Goal: Information Seeking & Learning: Learn about a topic

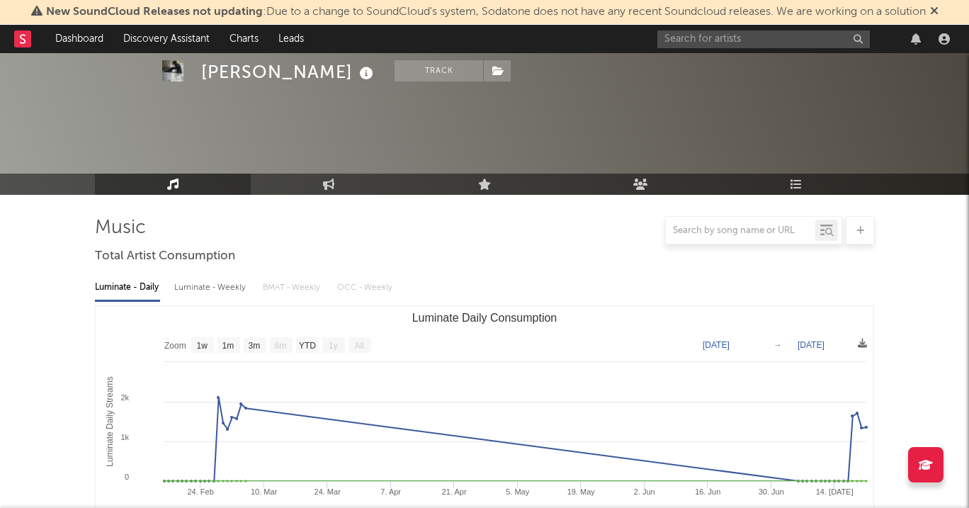
select select "1w"
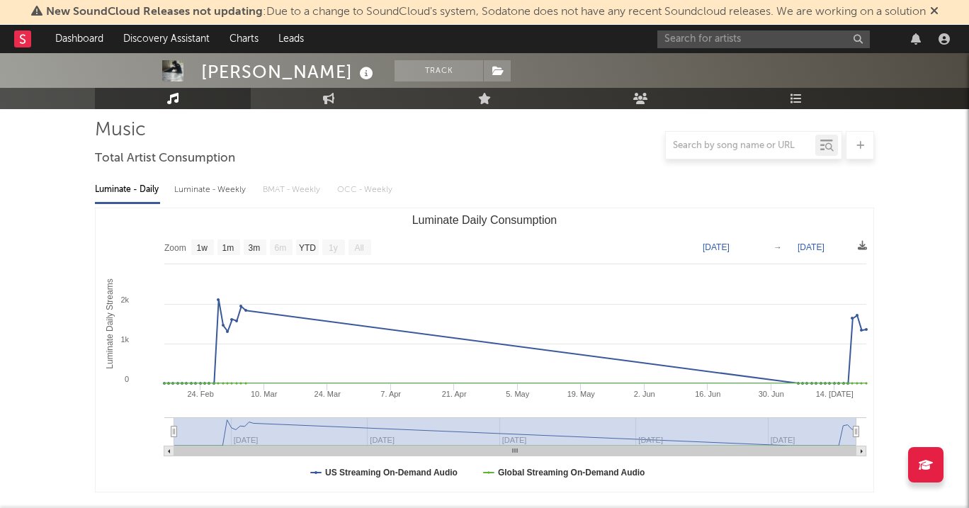
scroll to position [126, 0]
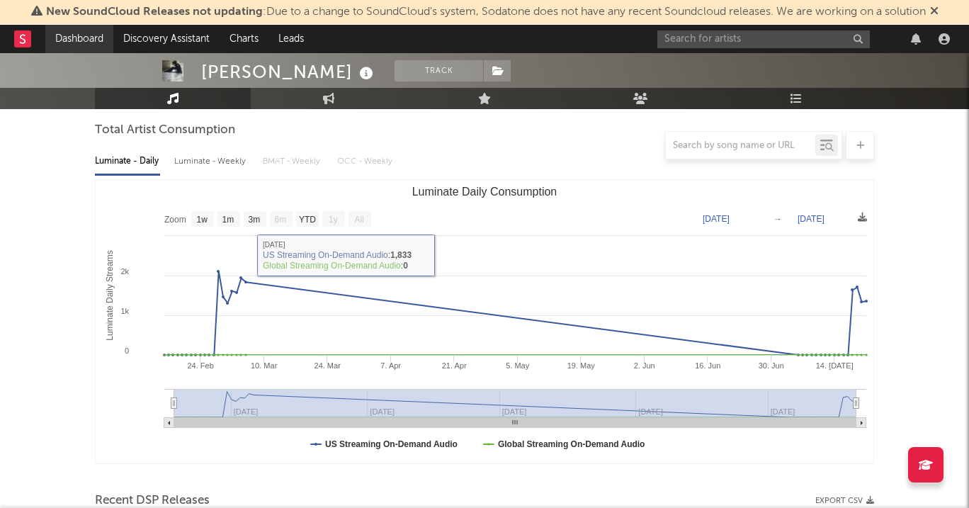
click at [73, 32] on link "Dashboard" at bounding box center [79, 39] width 68 height 28
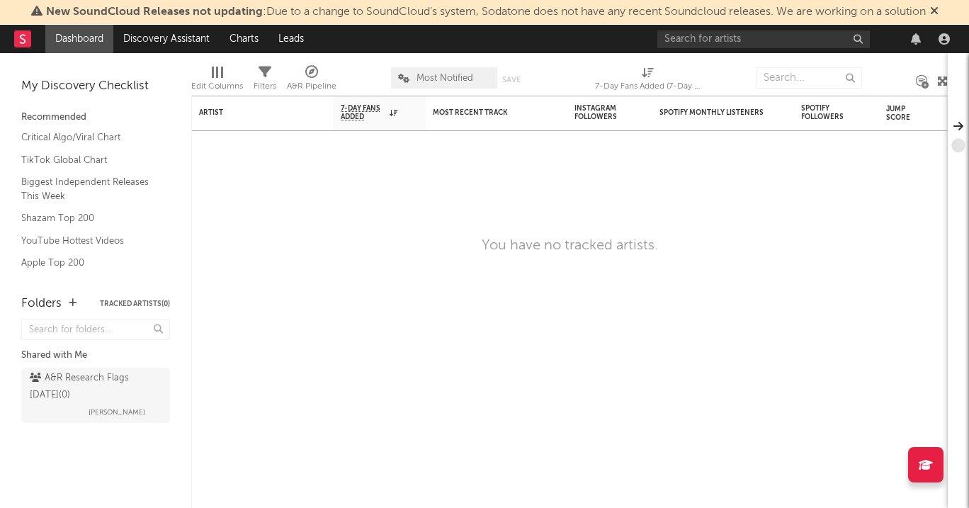
click at [28, 35] on rect at bounding box center [22, 38] width 17 height 17
click at [163, 47] on link "Discovery Assistant" at bounding box center [166, 39] width 106 height 28
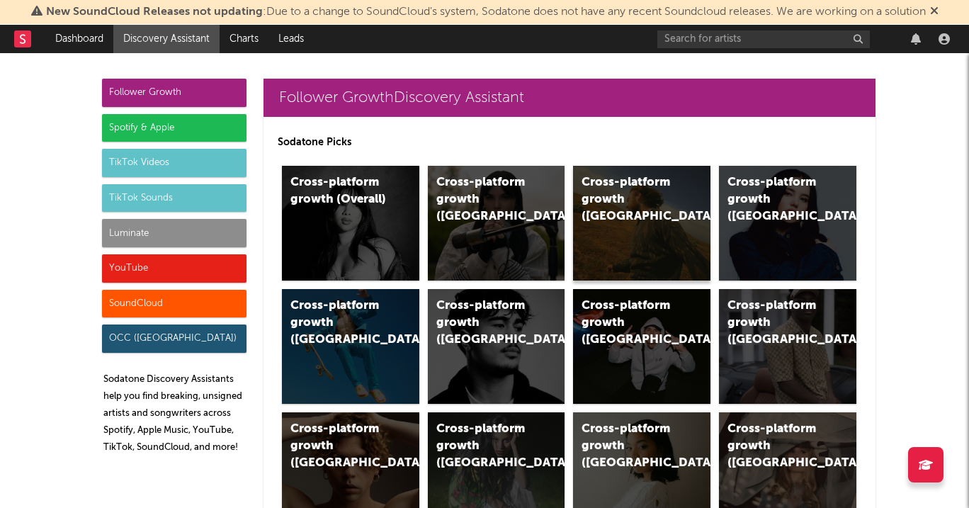
click at [620, 222] on div "Cross-platform growth (US)" at bounding box center [641, 223] width 137 height 115
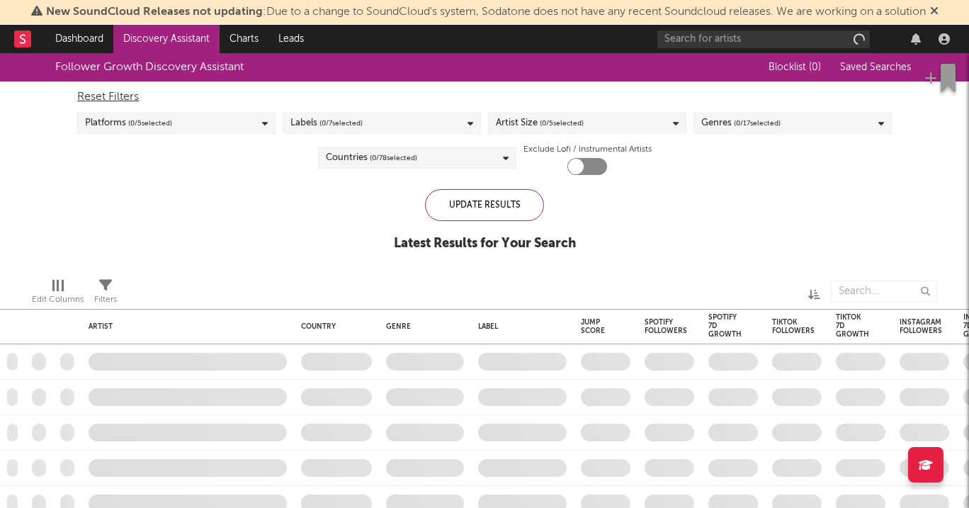
checkbox input "true"
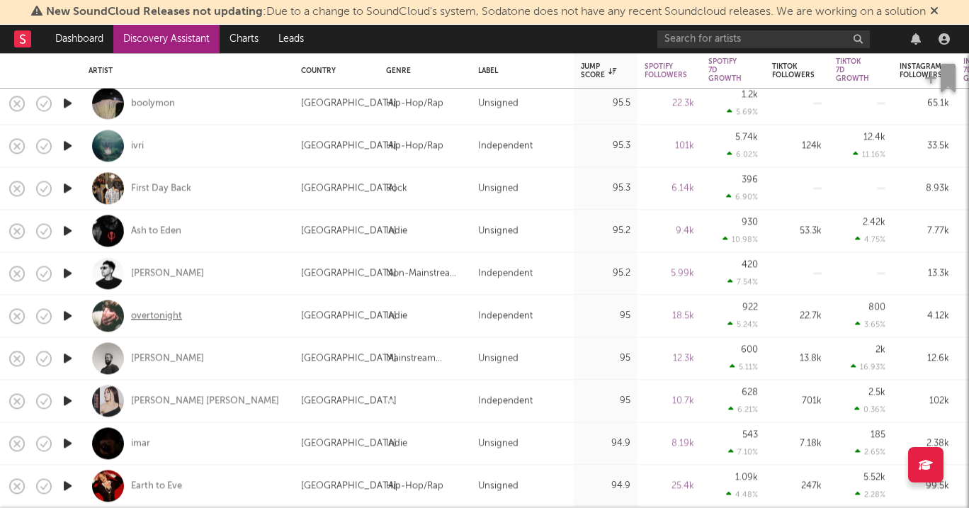
click at [169, 319] on div "overtonight" at bounding box center [156, 315] width 51 height 13
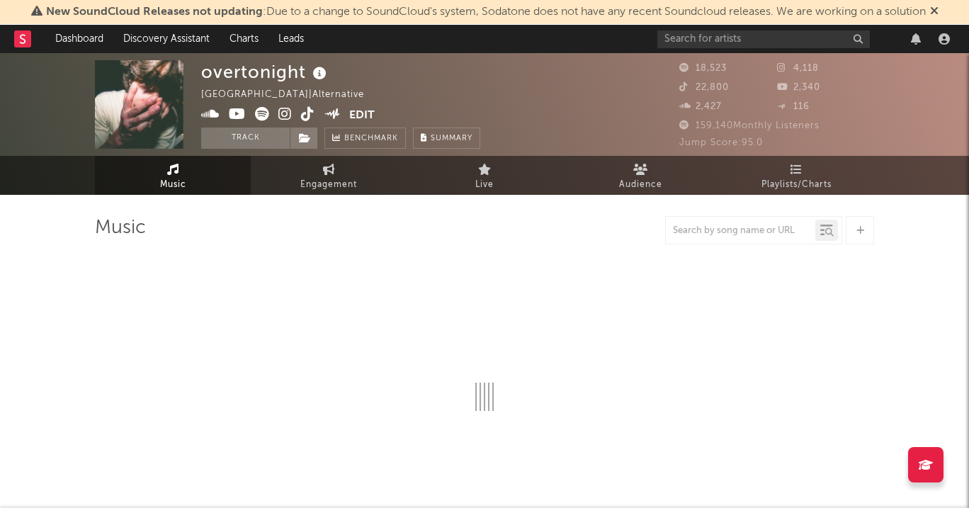
select select "1w"
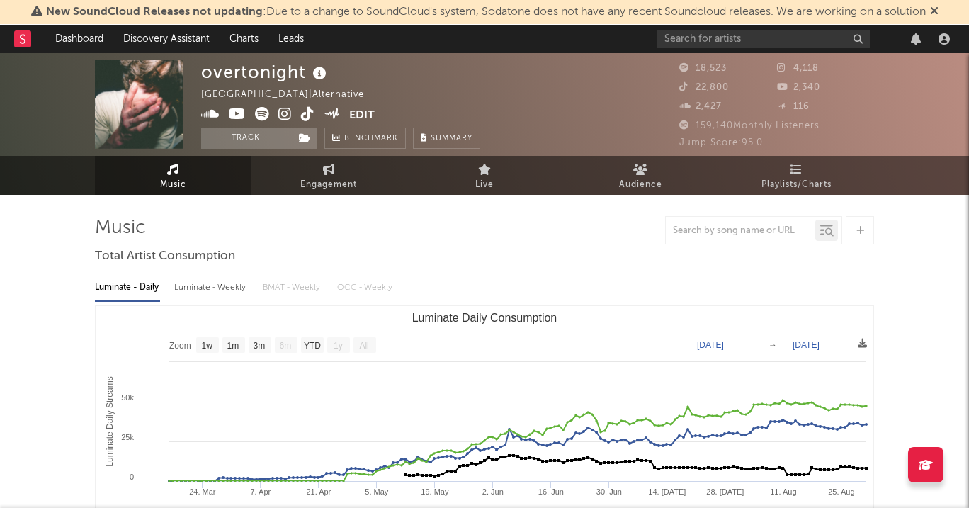
click at [285, 104] on div "overtonight United States | Alternative Edit Track Benchmark Summary" at bounding box center [340, 104] width 279 height 89
click at [285, 109] on icon at bounding box center [284, 114] width 13 height 14
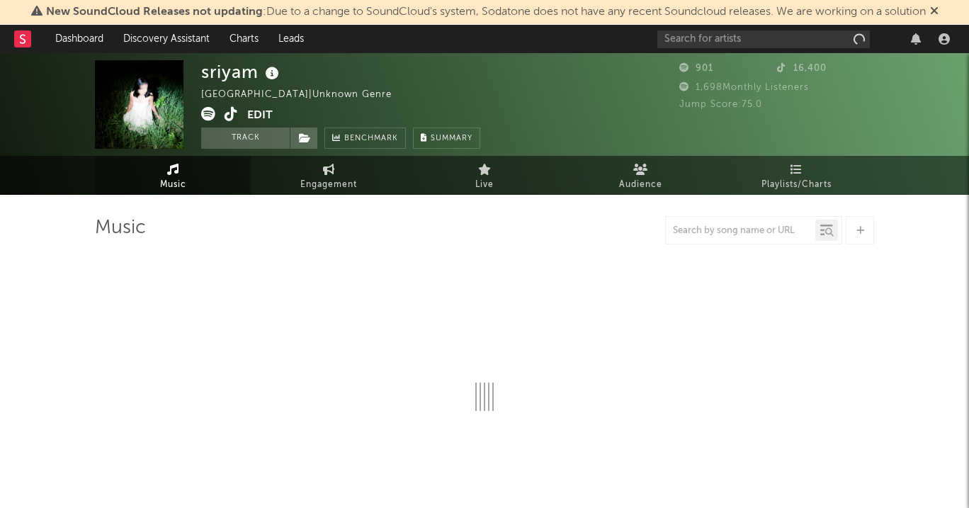
select select "1w"
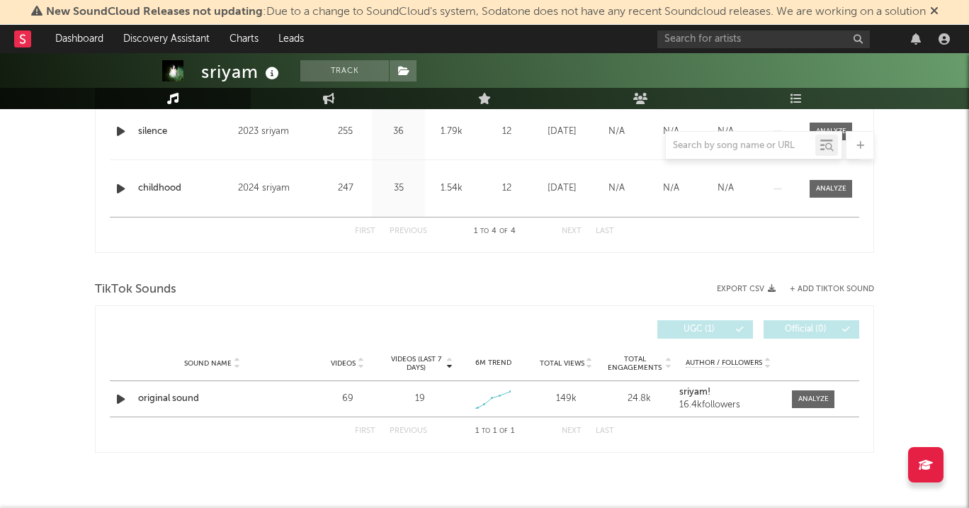
scroll to position [739, 0]
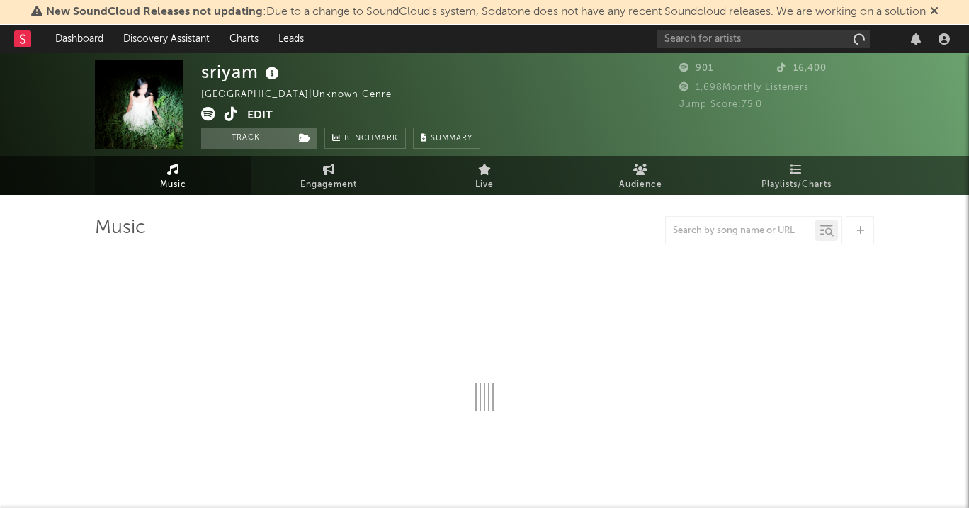
select select "1w"
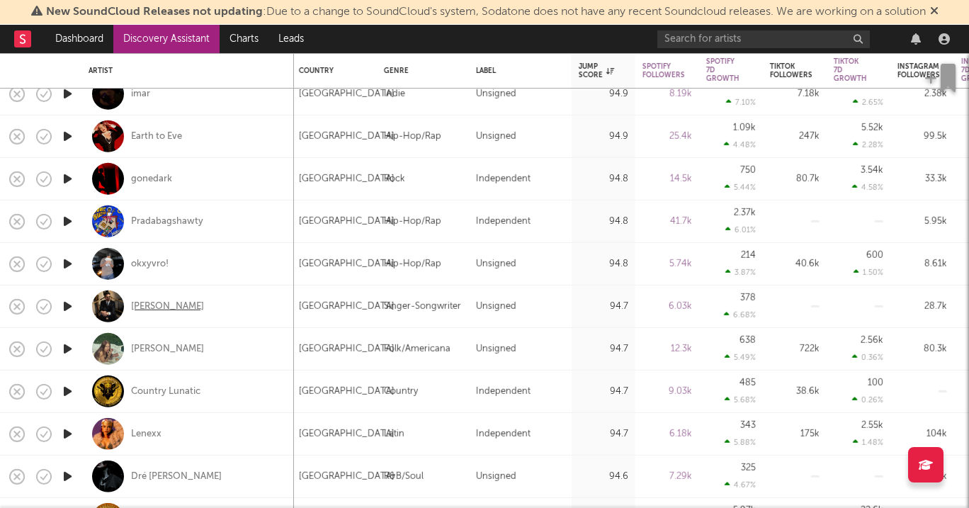
click at [161, 307] on div "[PERSON_NAME]" at bounding box center [167, 306] width 73 height 13
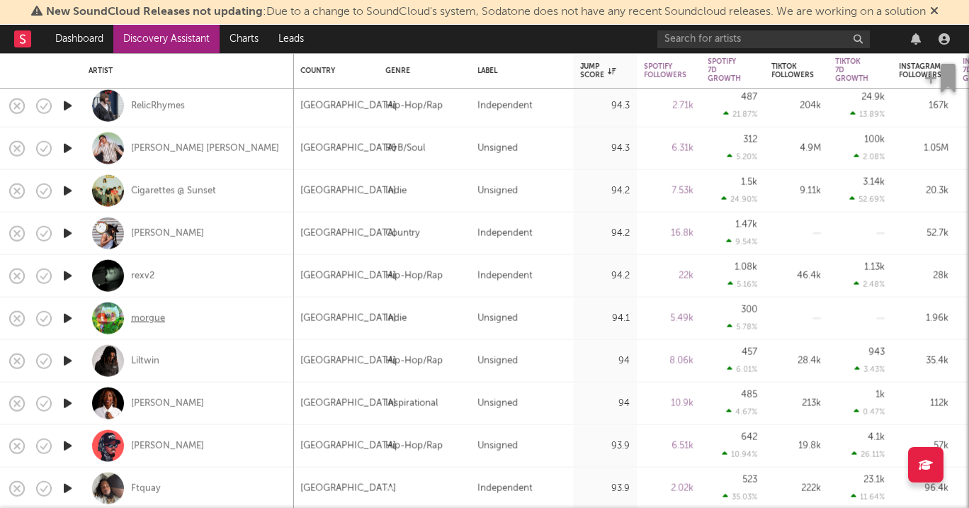
click at [143, 314] on div "morgue" at bounding box center [148, 318] width 34 height 13
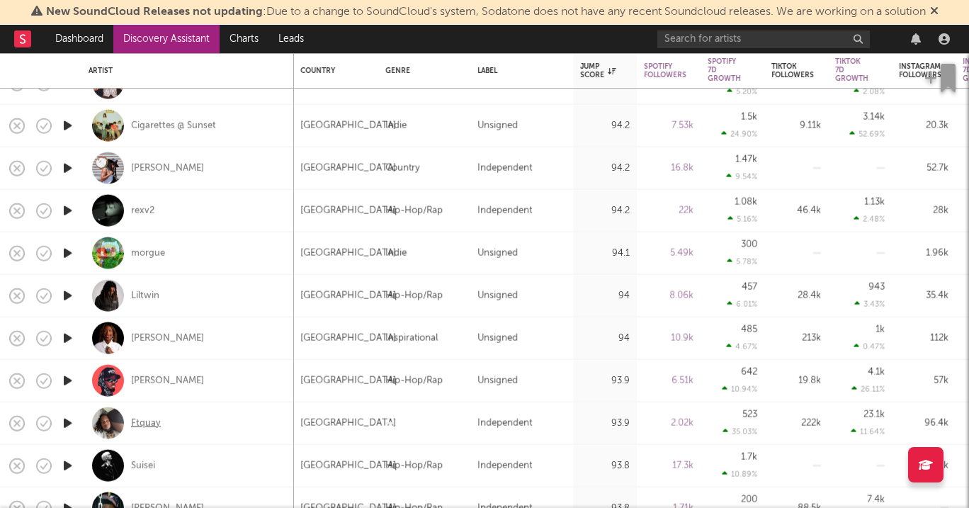
click at [148, 424] on div "Ftquay" at bounding box center [146, 422] width 30 height 13
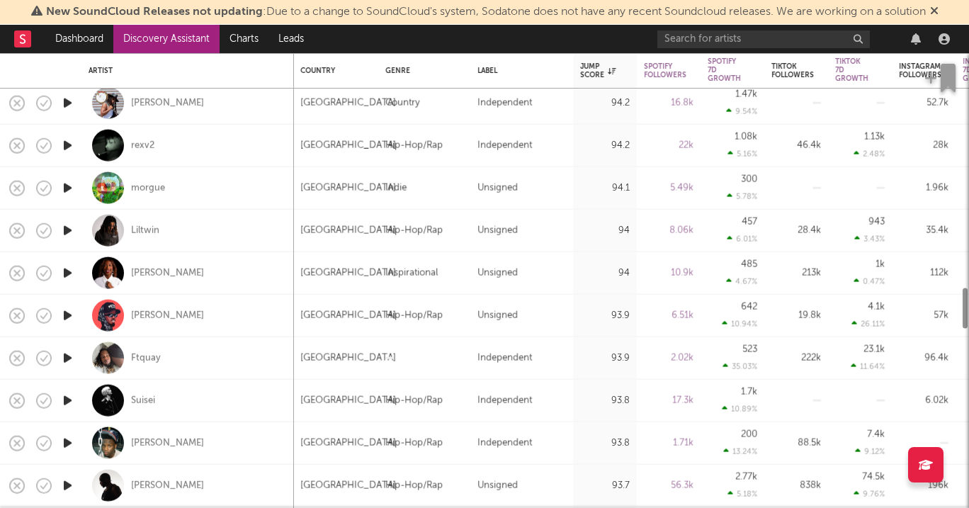
click at [134, 411] on div "Suisei" at bounding box center [188, 401] width 198 height 42
select select "1w"
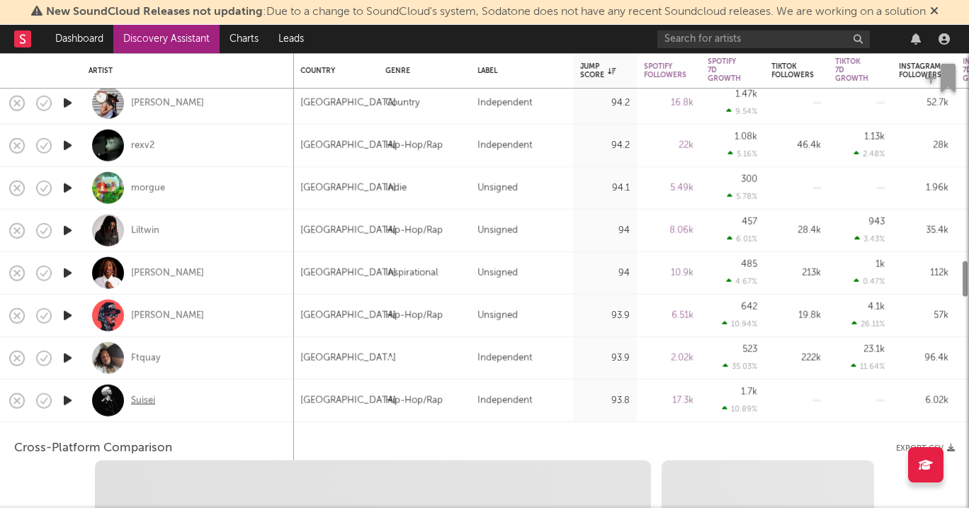
click at [134, 404] on div "Suisei" at bounding box center [143, 400] width 24 height 13
select select "6m"
select select "1m"
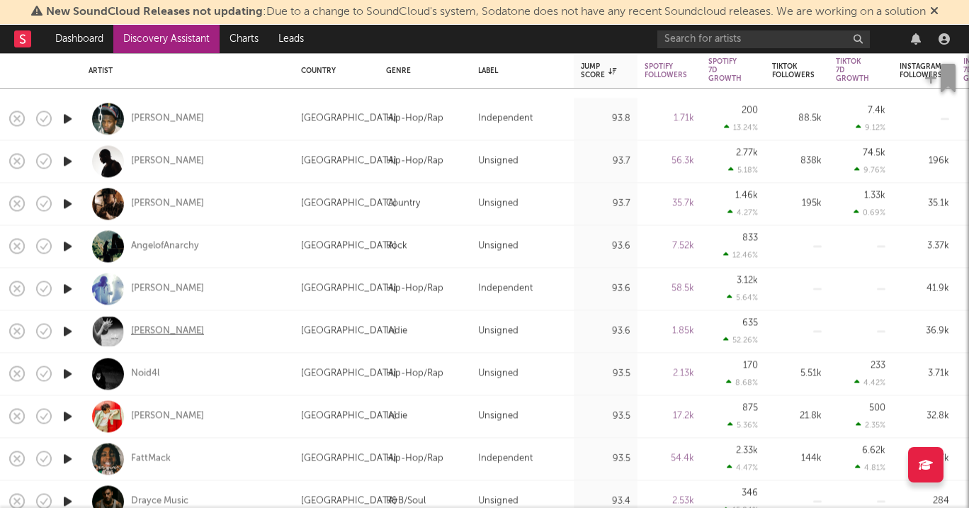
click at [165, 331] on div "Karla Davis" at bounding box center [167, 330] width 73 height 13
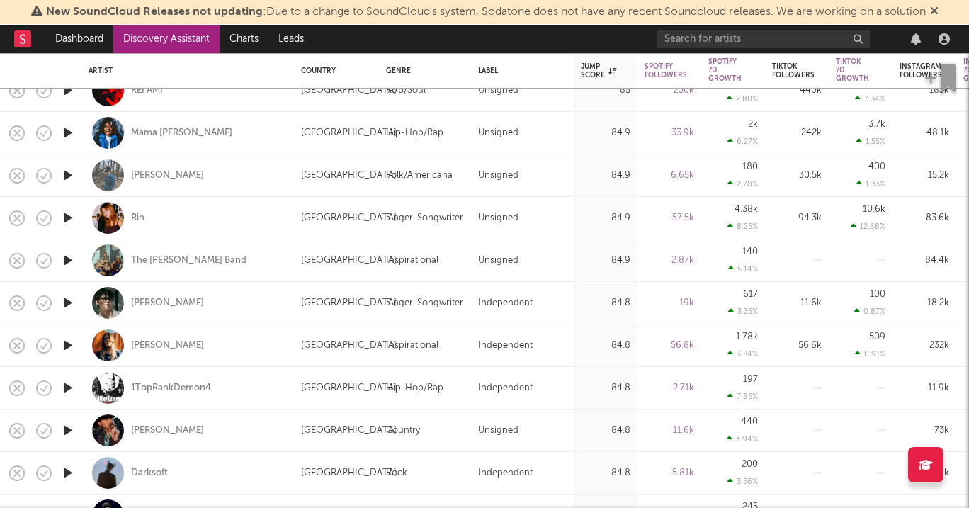
click at [153, 343] on div "Allison Eide" at bounding box center [167, 345] width 73 height 13
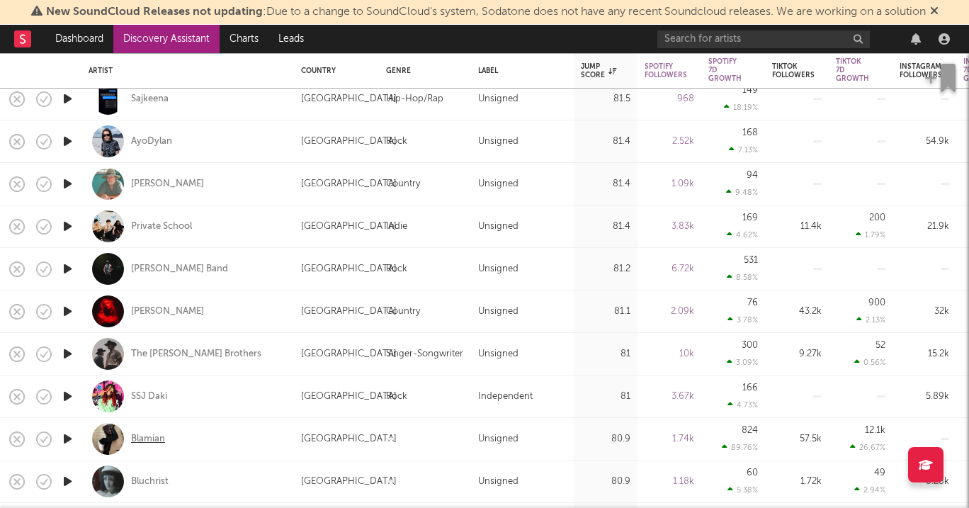
click at [142, 434] on div "Blamian" at bounding box center [148, 439] width 34 height 13
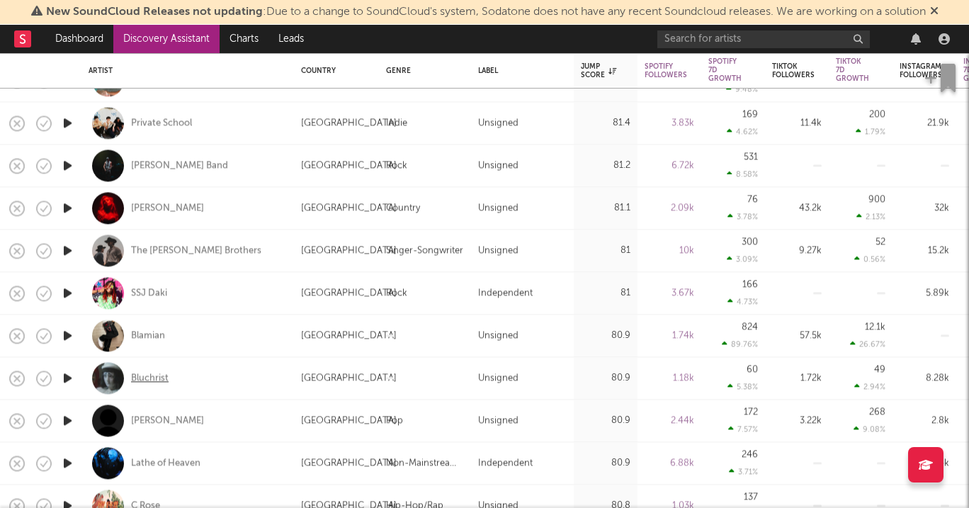
click at [148, 375] on div "Bluchrist" at bounding box center [150, 378] width 38 height 13
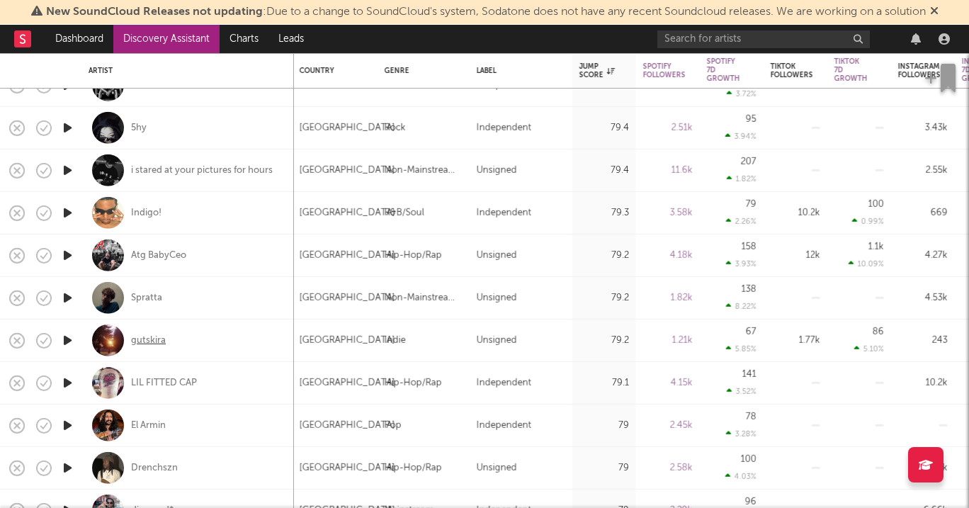
click at [142, 344] on div "gutskira" at bounding box center [148, 340] width 35 height 13
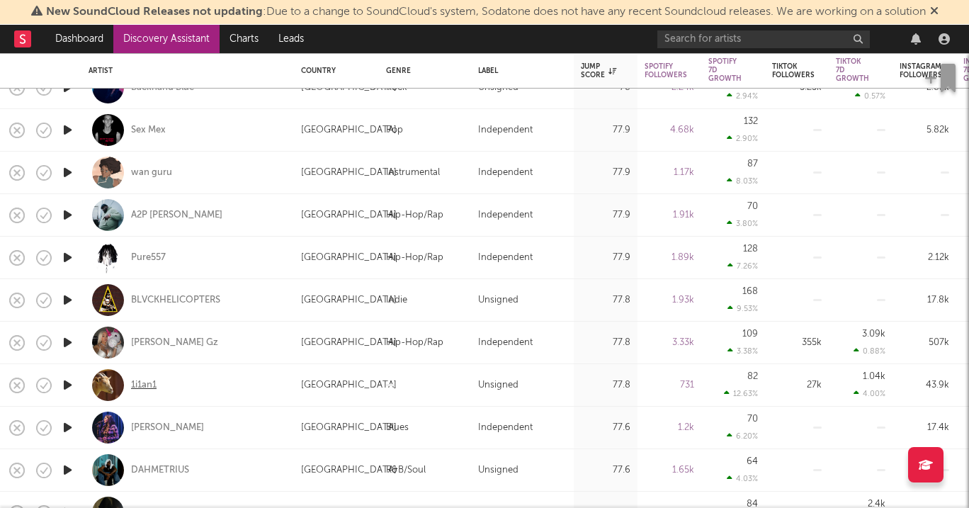
click at [141, 381] on div "1i1an1" at bounding box center [143, 385] width 25 height 13
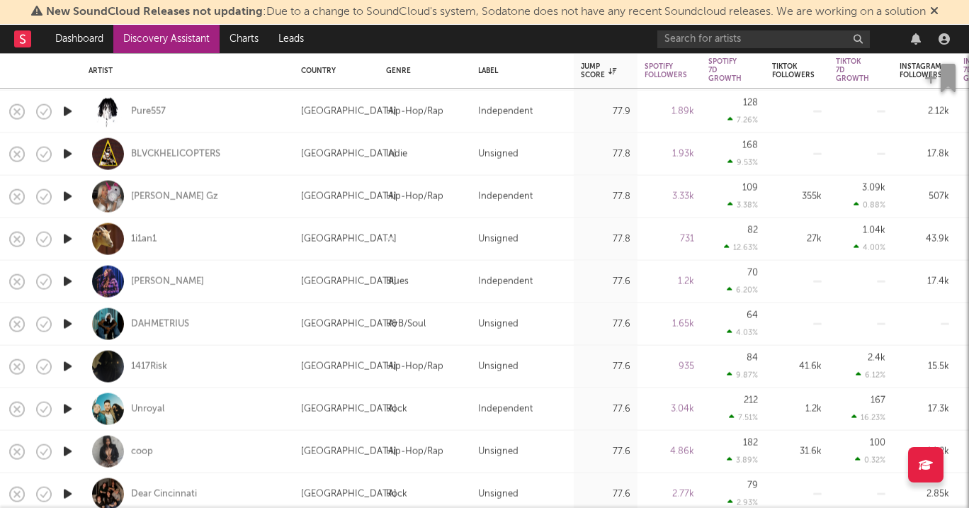
click at [142, 444] on div "coop" at bounding box center [188, 452] width 198 height 42
select select "1w"
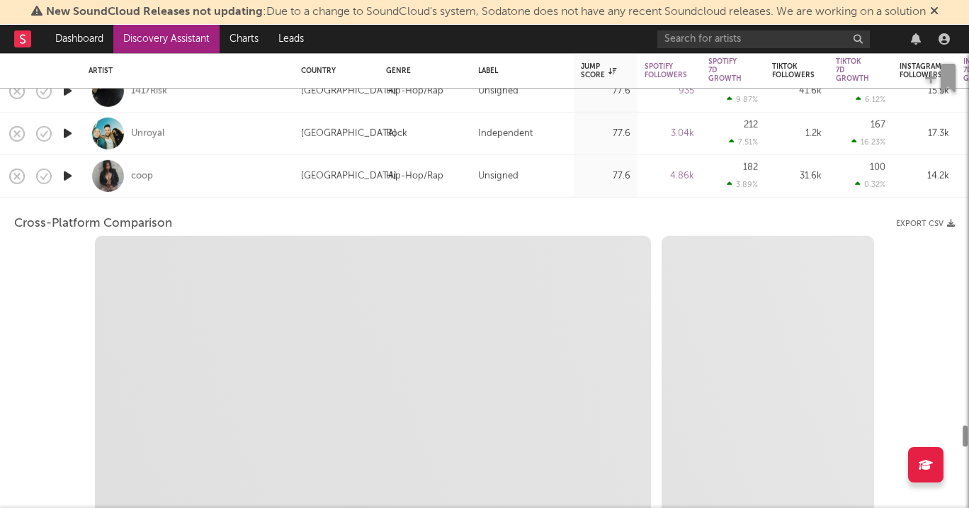
select select "6m"
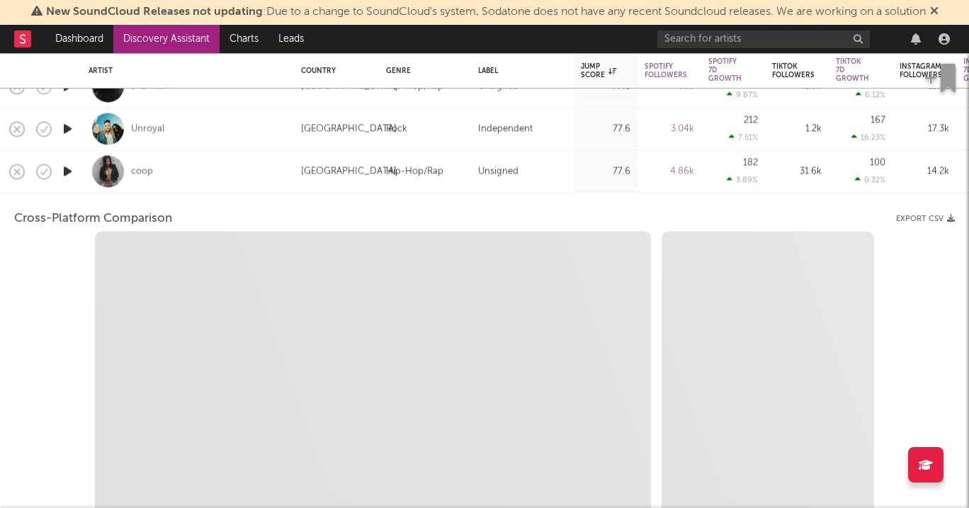
click at [195, 176] on div "coop" at bounding box center [188, 171] width 198 height 42
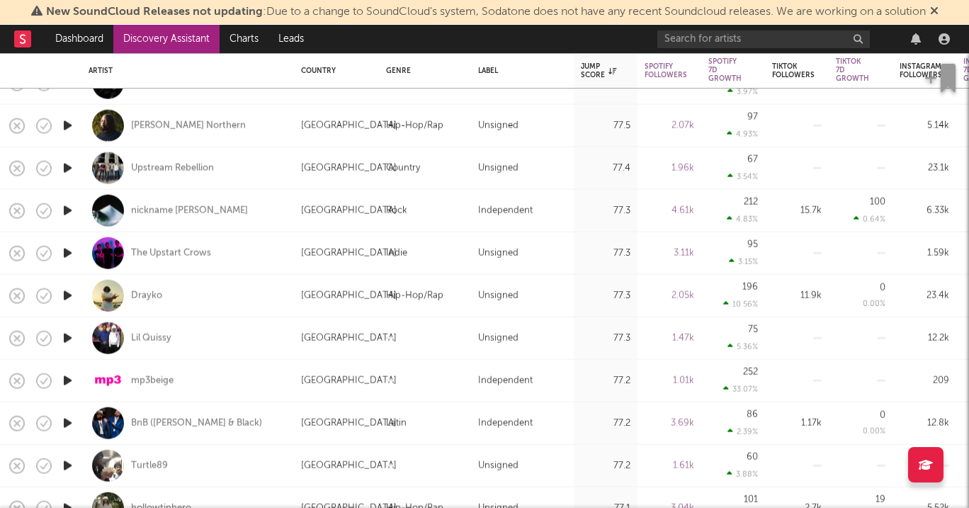
click at [141, 373] on div "mp3beige" at bounding box center [188, 381] width 198 height 42
select select "1w"
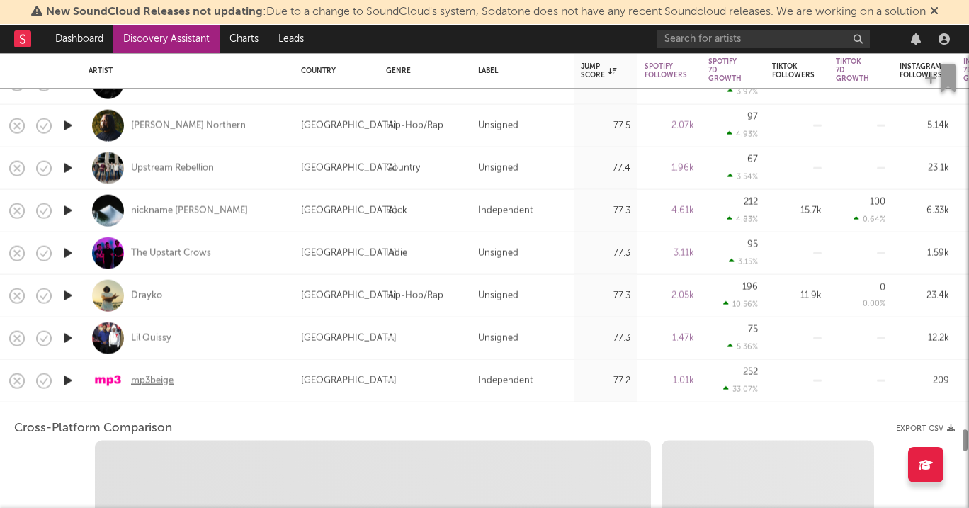
select select "1w"
click at [143, 376] on div "mp3beige" at bounding box center [152, 380] width 42 height 13
select select "1m"
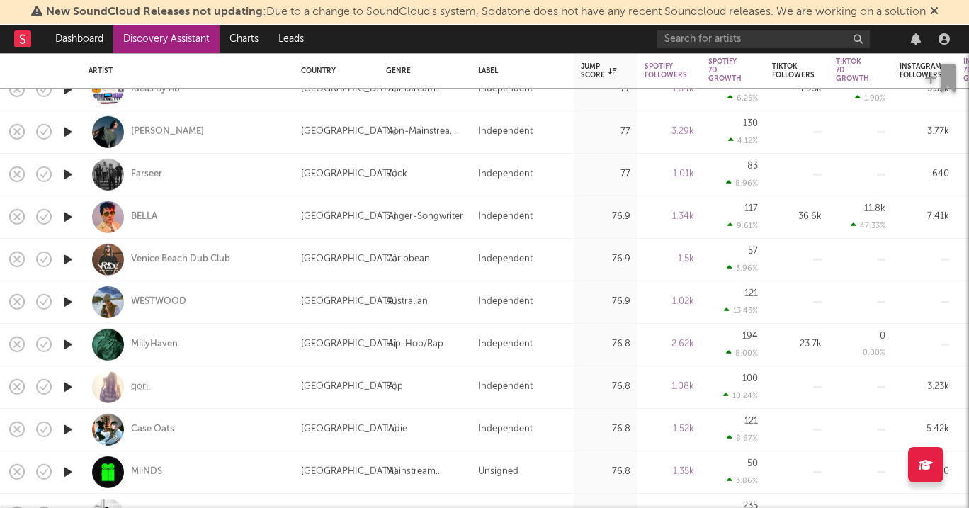
click at [142, 387] on div "qori." at bounding box center [140, 386] width 19 height 13
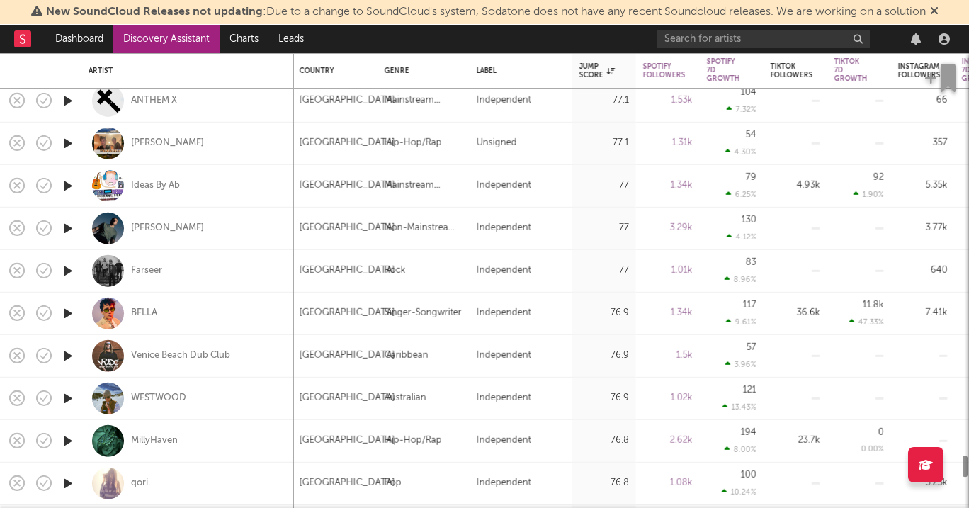
select select "1m"
select select "1w"
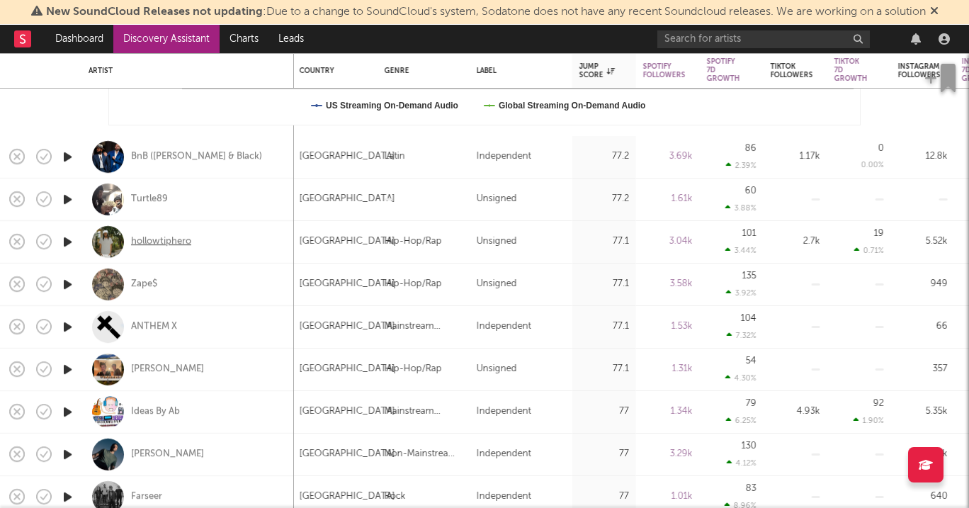
click at [172, 244] on div "hollowtiphero" at bounding box center [161, 241] width 60 height 13
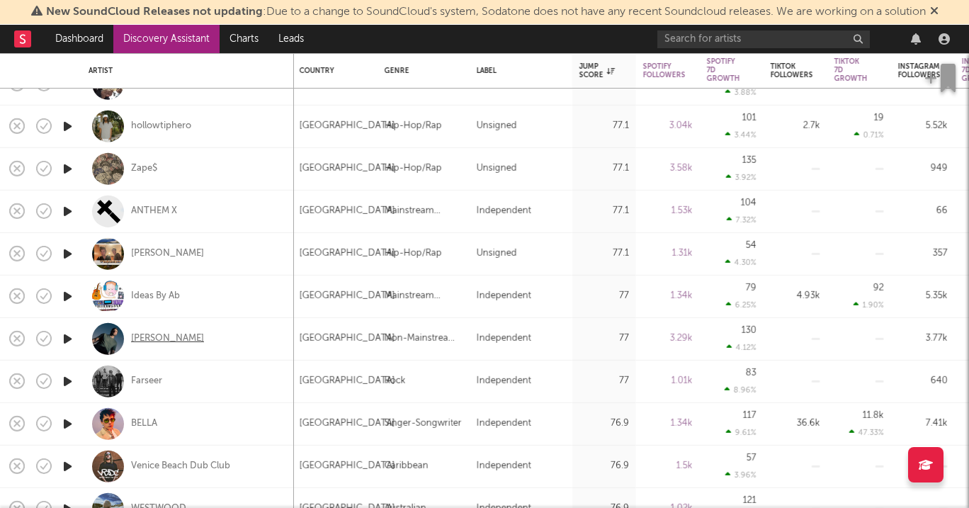
click at [154, 334] on div "Siggy Freud" at bounding box center [167, 338] width 73 height 13
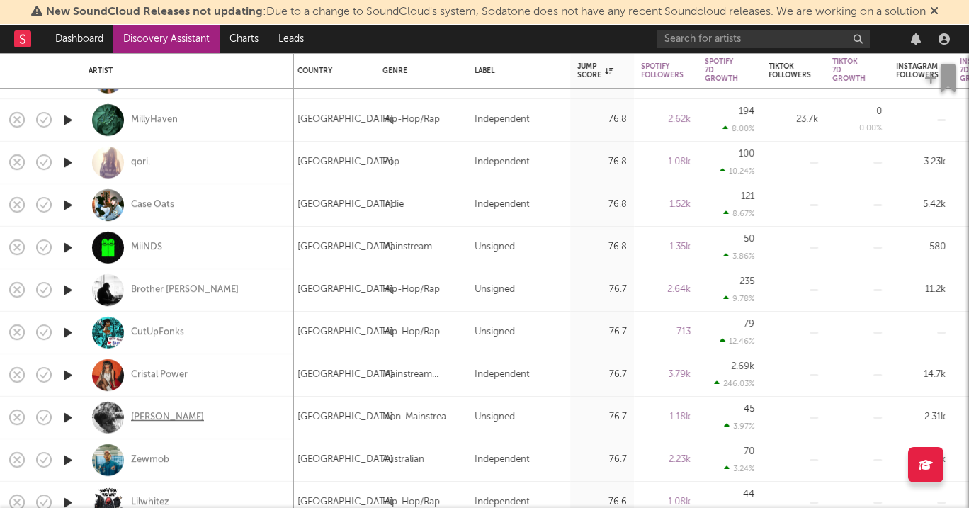
click at [148, 417] on div "Tony Leonardi" at bounding box center [167, 417] width 73 height 13
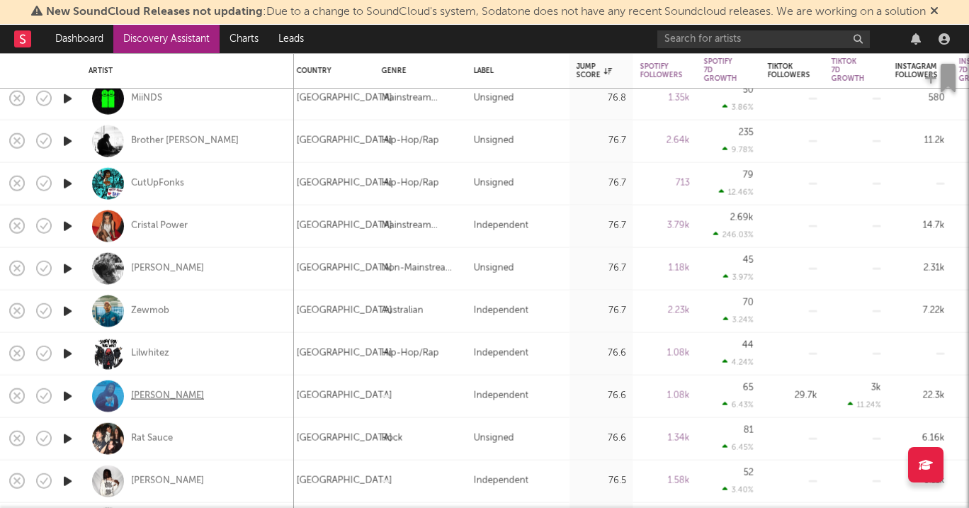
click at [164, 389] on div "Kyle Bethel" at bounding box center [167, 395] width 73 height 13
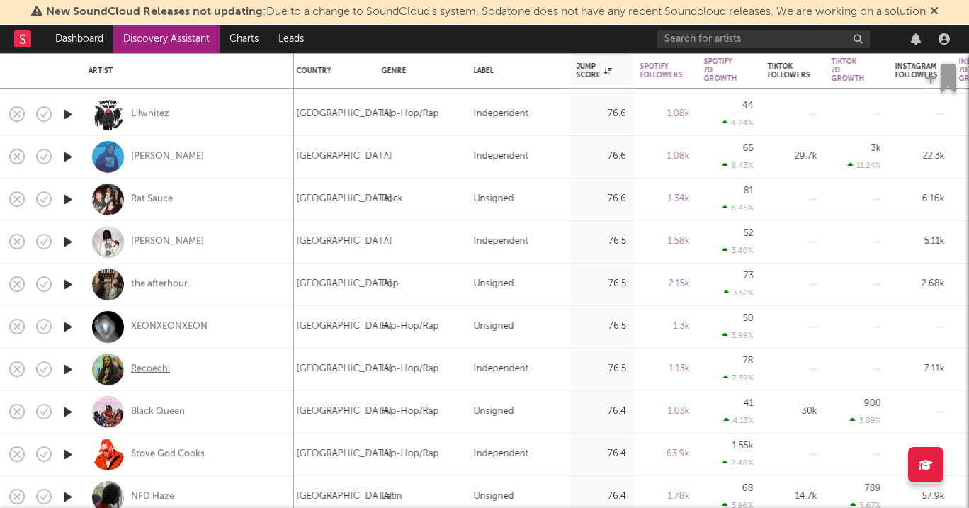
click at [148, 366] on div "Recoechi" at bounding box center [150, 369] width 39 height 13
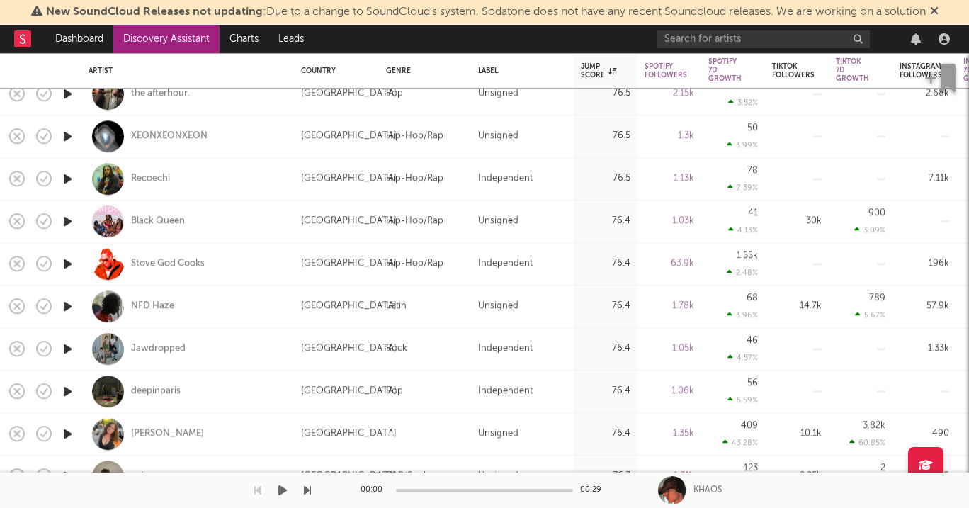
click at [148, 0] on div "New SoundCloud Releases not updating : Due to a change to SoundCloud's system, …" at bounding box center [484, 0] width 969 height 0
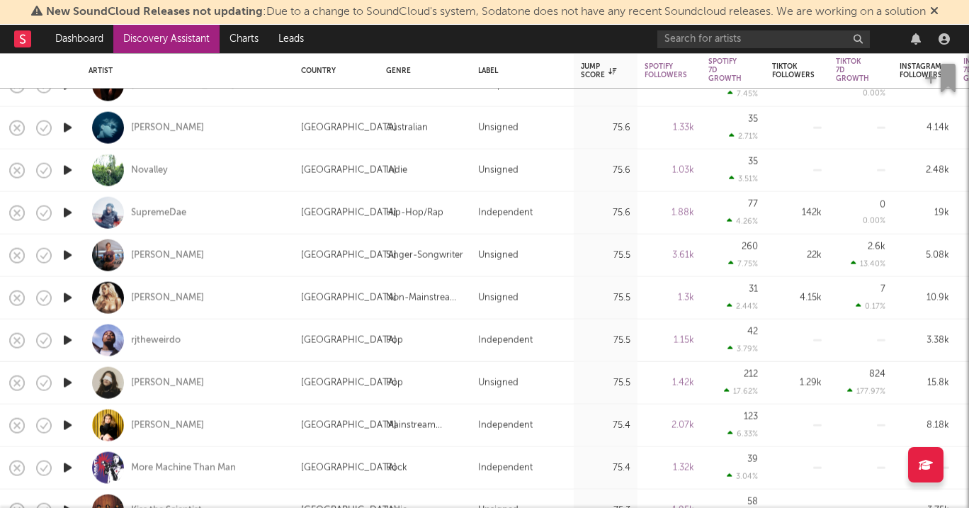
click at [150, 374] on div "Ella Rossi" at bounding box center [188, 383] width 198 height 42
select select "1w"
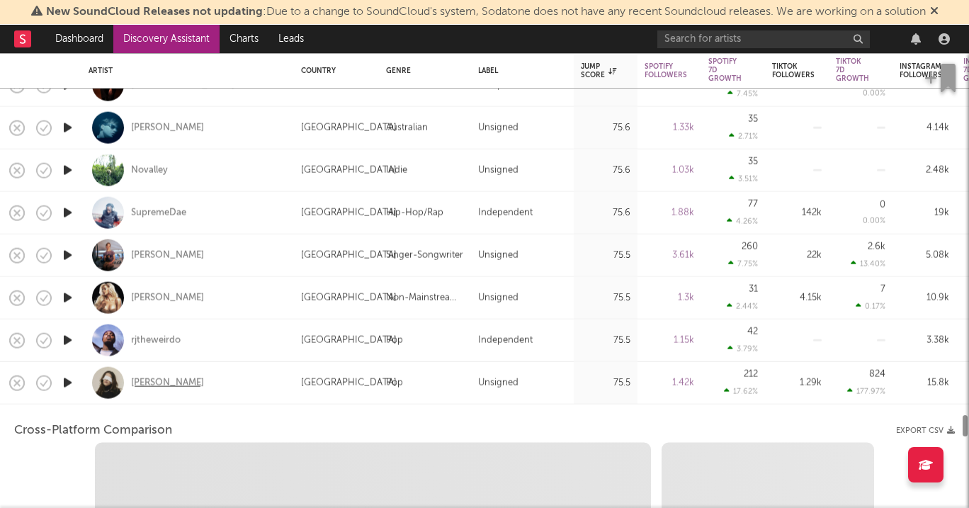
click at [152, 380] on div "Ella Rossi" at bounding box center [167, 382] width 73 height 13
select select "1w"
select select "1m"
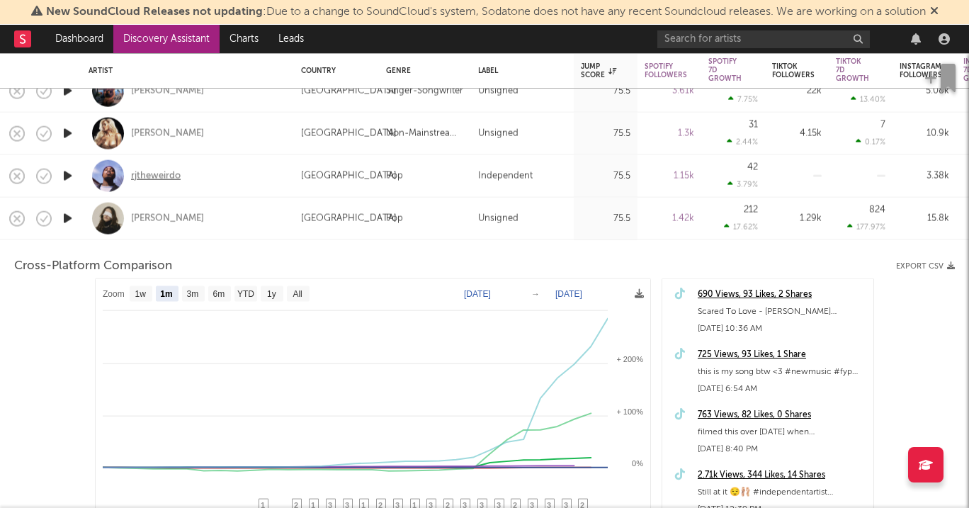
click at [161, 178] on div "rjtheweirdo" at bounding box center [156, 175] width 50 height 13
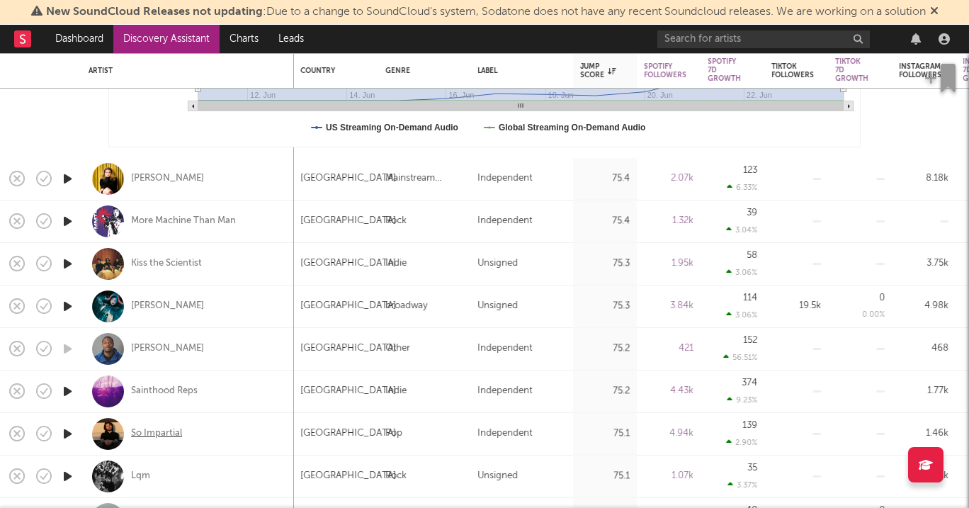
click at [154, 436] on div "So Impartial" at bounding box center [156, 433] width 51 height 13
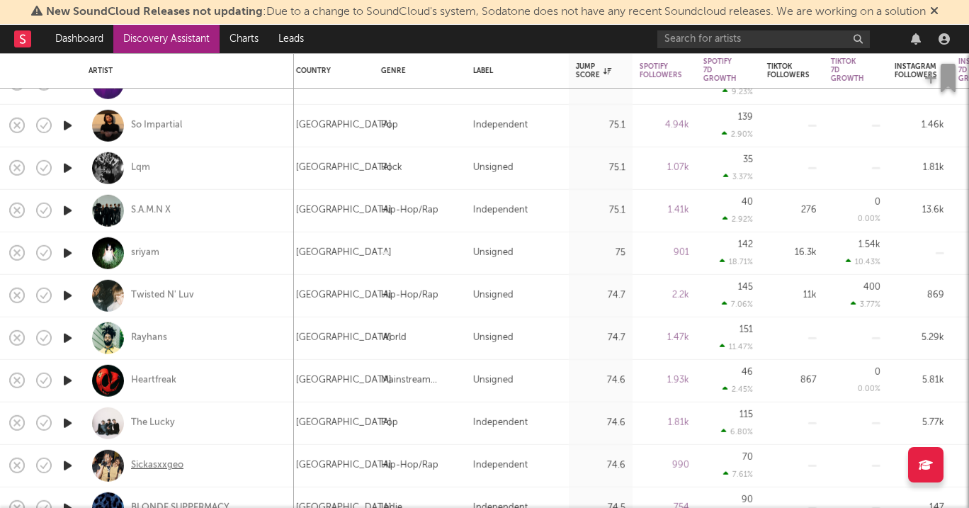
click at [164, 463] on div "Sickasxxgeo" at bounding box center [157, 465] width 52 height 13
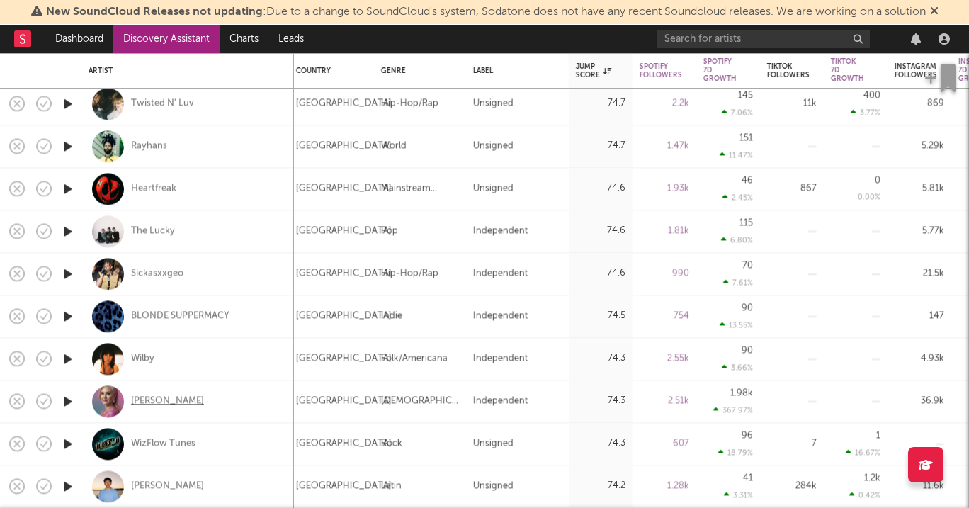
click at [161, 397] on div "Lissa Coffey" at bounding box center [167, 400] width 73 height 13
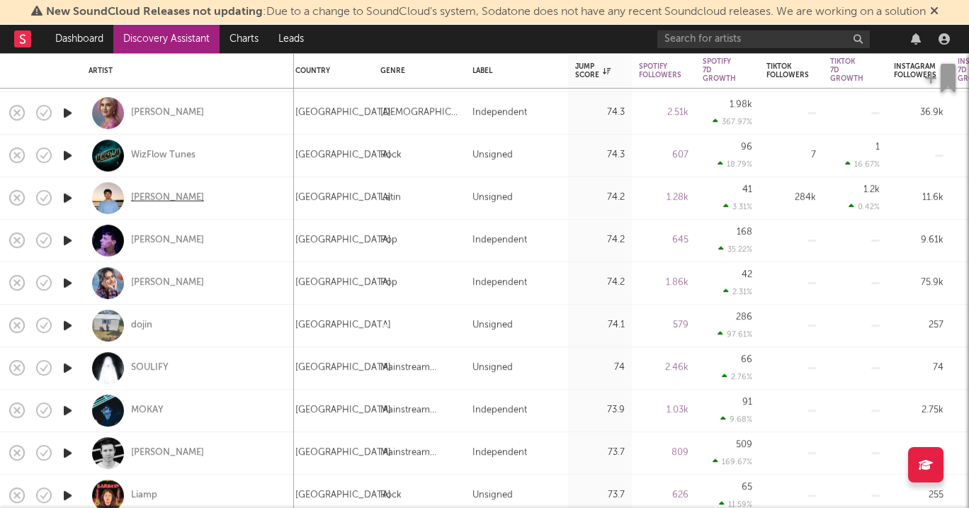
click at [173, 198] on div "Gio Machado" at bounding box center [167, 197] width 73 height 13
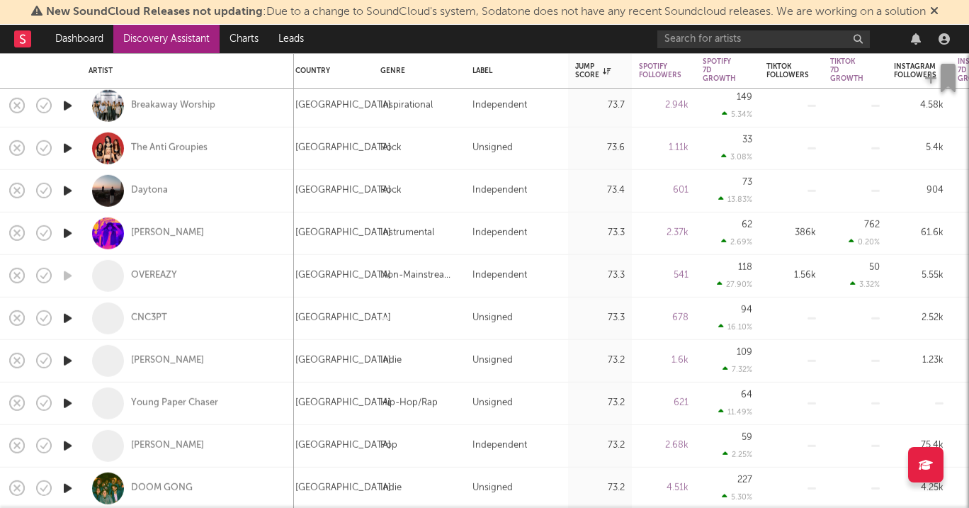
select select "1m"
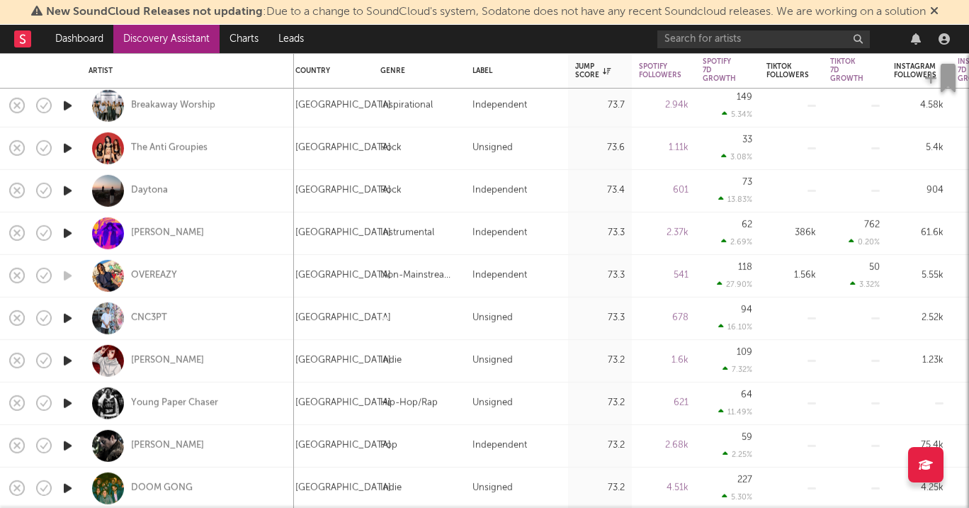
select select "1w"
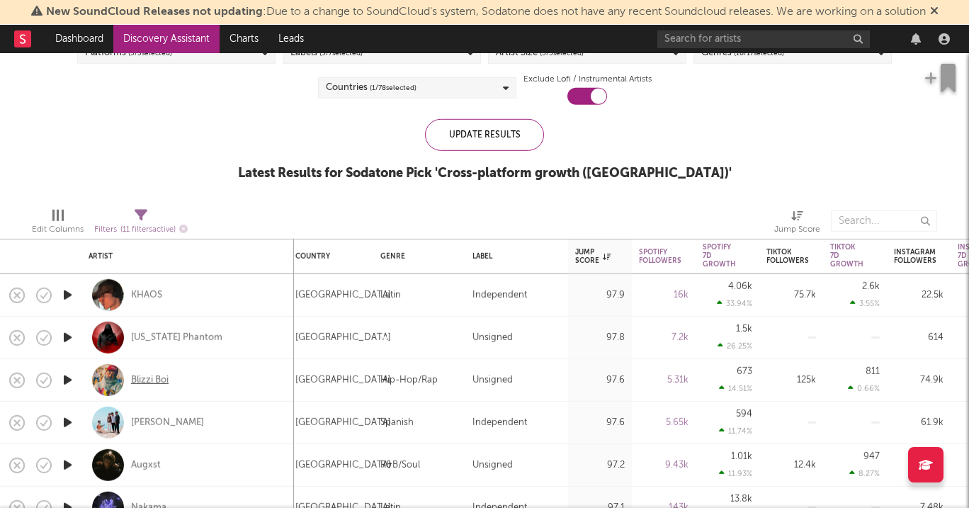
click at [145, 379] on div "Blizzi Boi" at bounding box center [150, 379] width 38 height 13
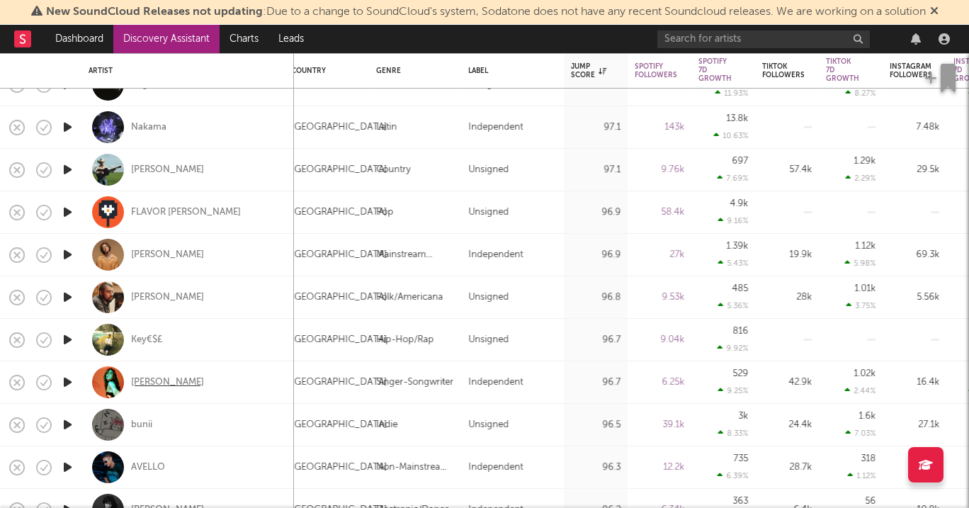
click at [154, 387] on div "Lydia von Hof" at bounding box center [167, 382] width 73 height 13
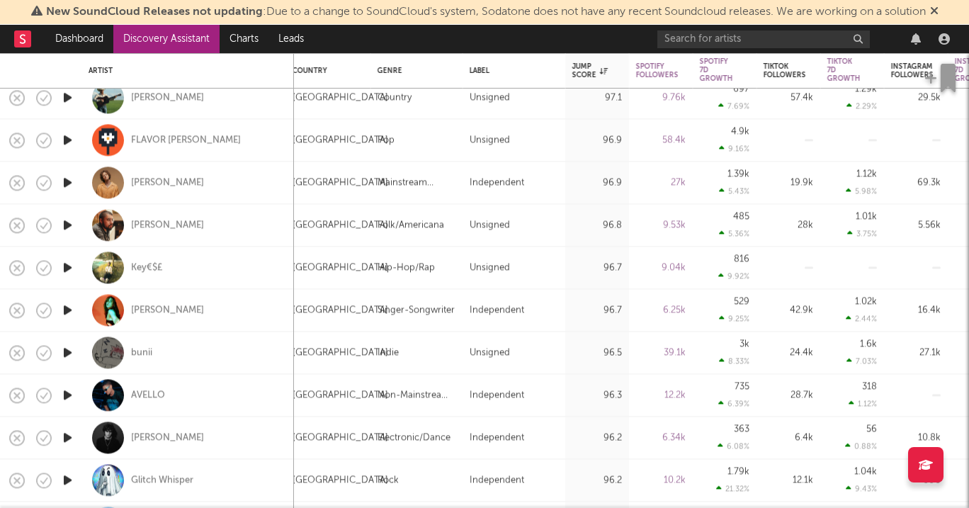
click at [131, 359] on div "bunii" at bounding box center [188, 352] width 198 height 42
select select "1w"
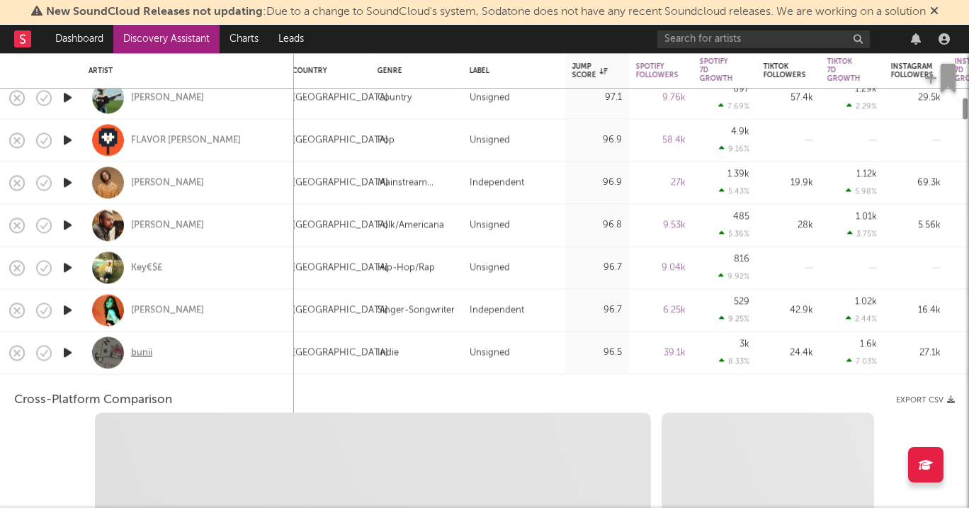
click at [138, 356] on div "bunii" at bounding box center [141, 352] width 21 height 13
select select "6m"
select select "1m"
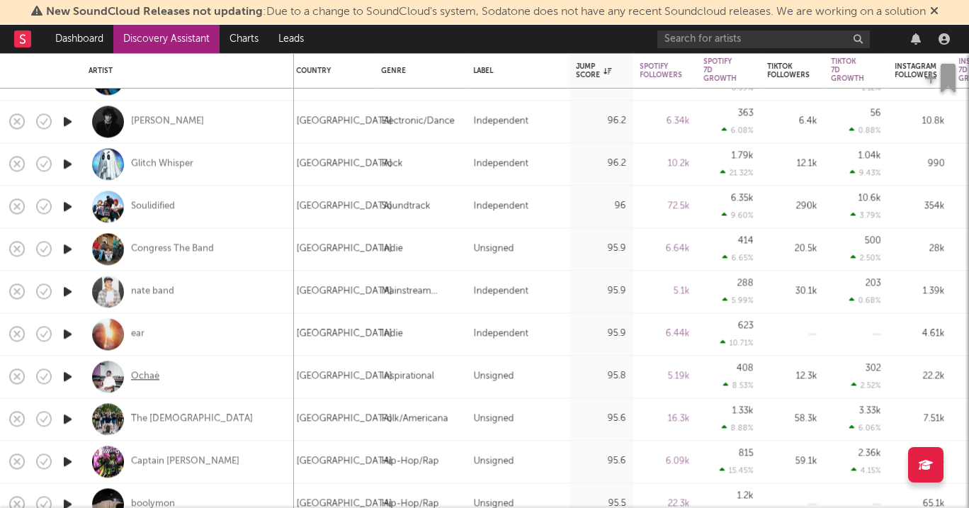
click at [153, 375] on div "Ochaè" at bounding box center [145, 376] width 28 height 13
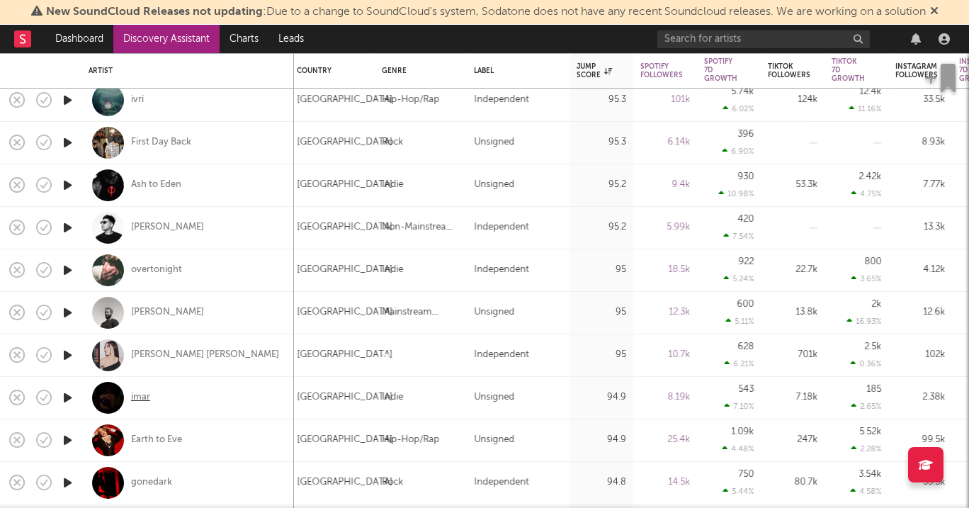
click at [148, 396] on div "imar" at bounding box center [140, 397] width 19 height 13
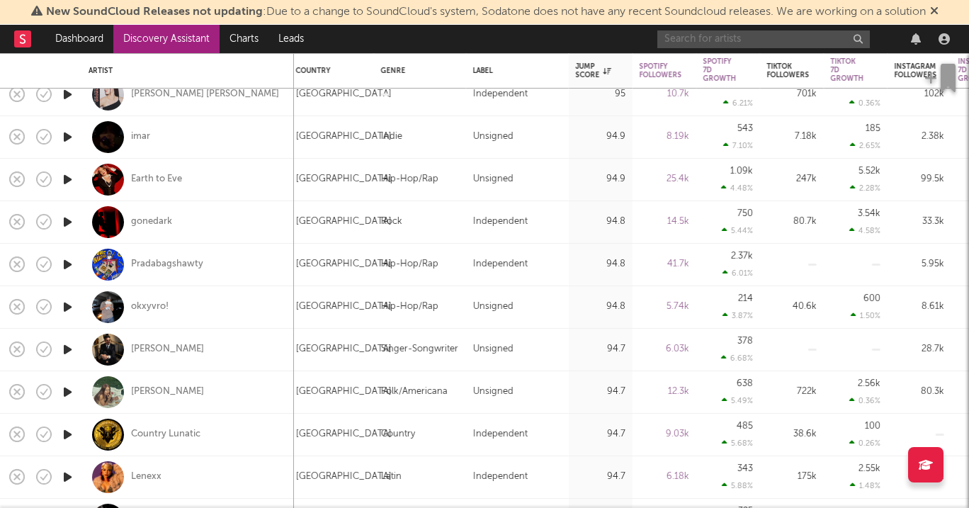
click at [760, 33] on input "text" at bounding box center [763, 39] width 212 height 18
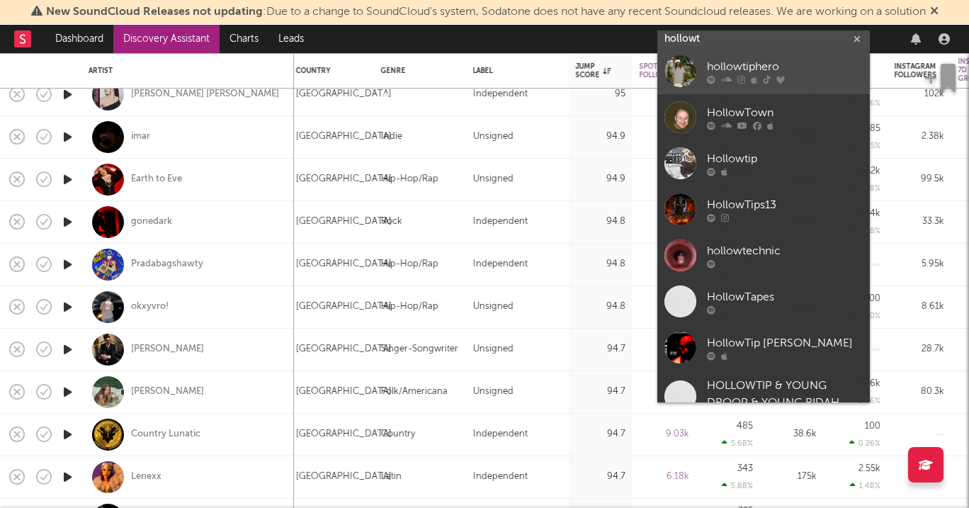
type input "hollowt"
click at [804, 65] on div "hollowtiphero" at bounding box center [785, 67] width 156 height 17
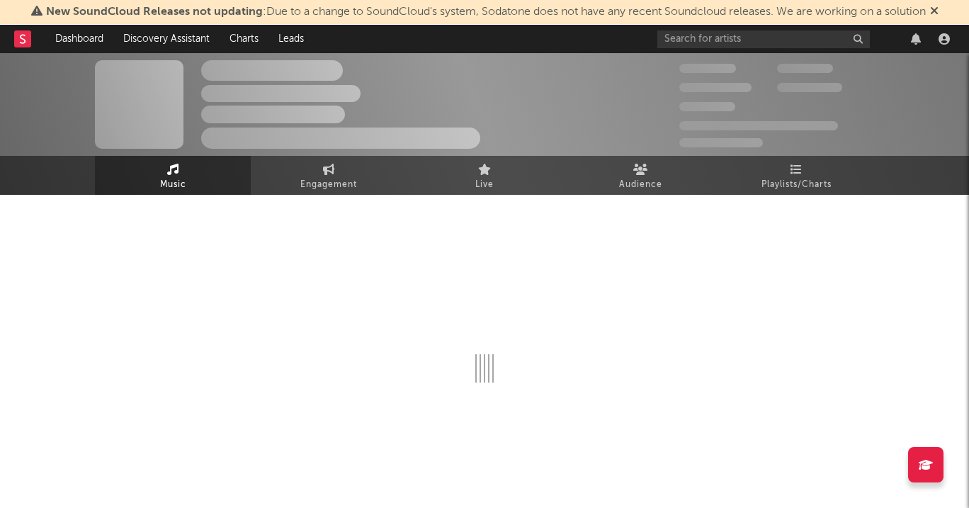
select select "6m"
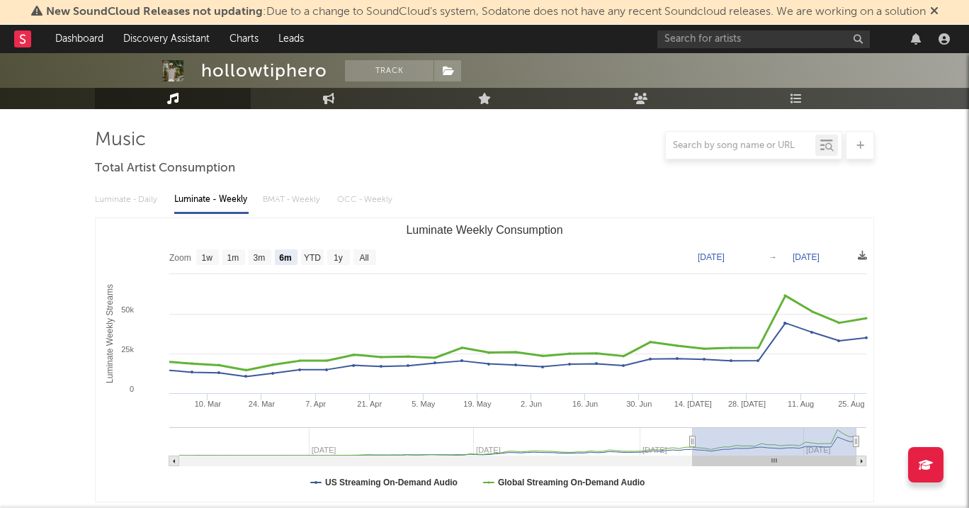
scroll to position [89, 0]
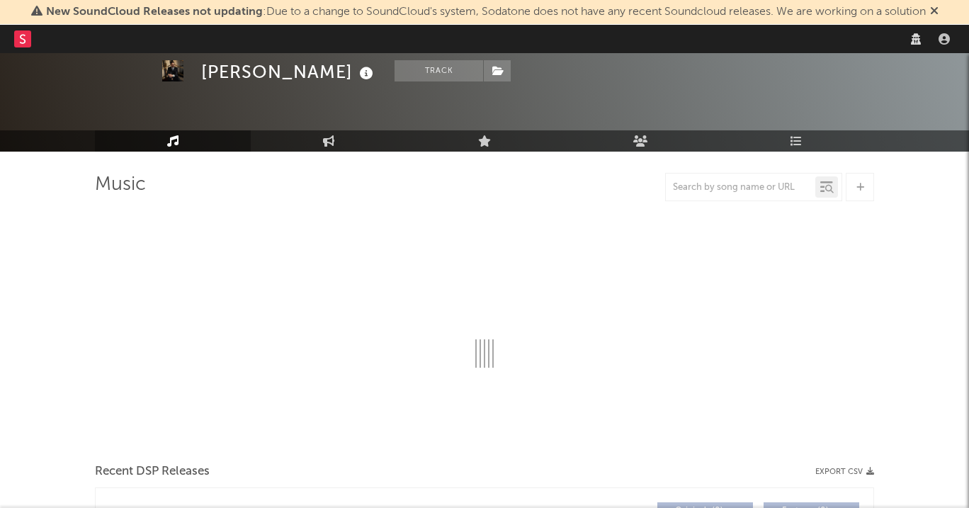
select select "1w"
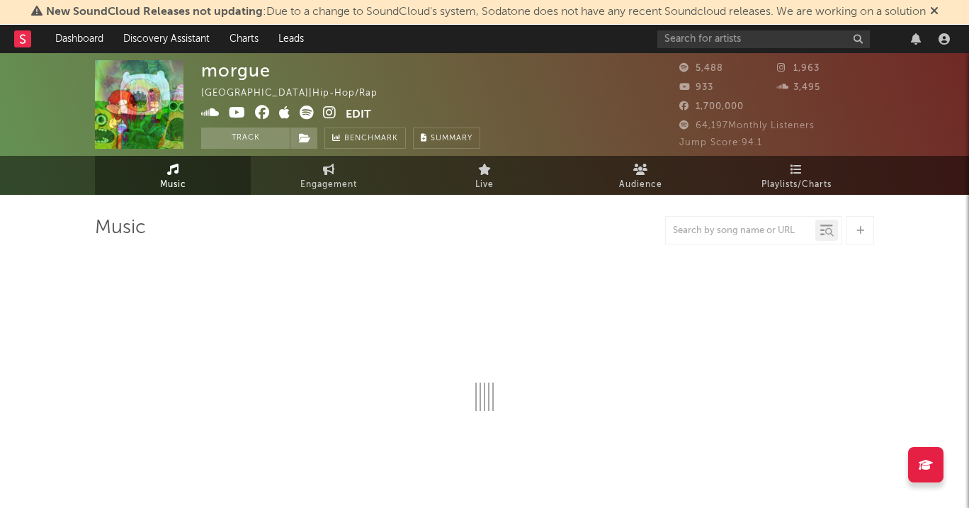
select select "1w"
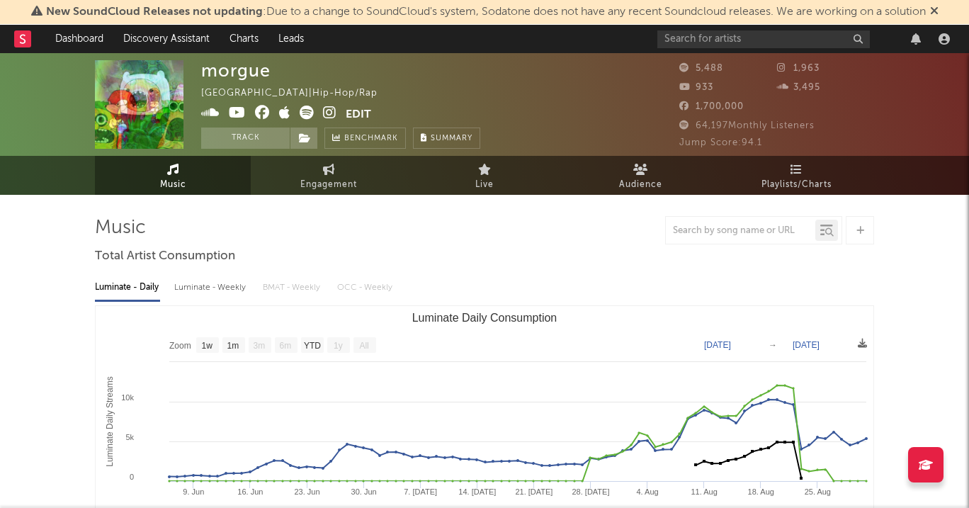
click at [330, 113] on icon at bounding box center [329, 113] width 13 height 14
click at [301, 113] on icon at bounding box center [307, 113] width 14 height 14
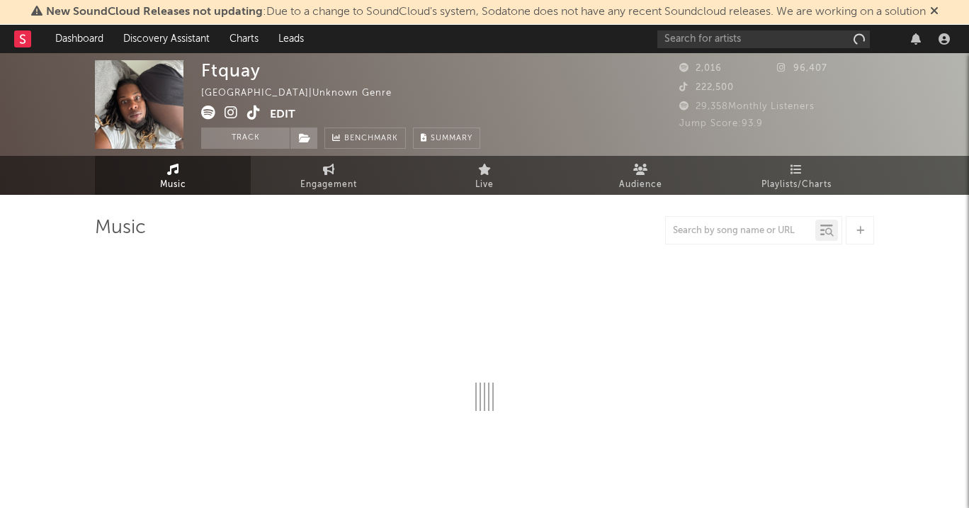
select select "1w"
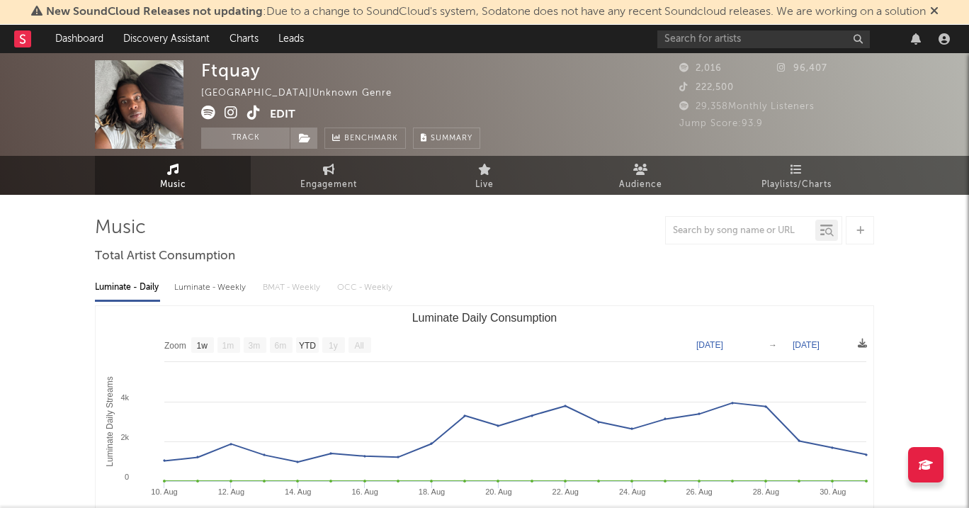
click at [232, 110] on icon at bounding box center [230, 113] width 13 height 14
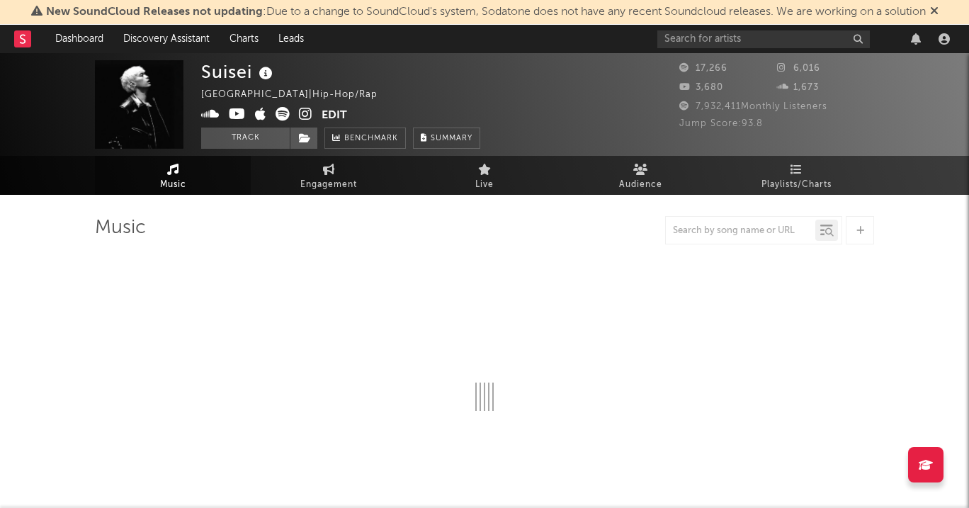
click at [302, 112] on icon at bounding box center [305, 114] width 13 height 14
select select "6m"
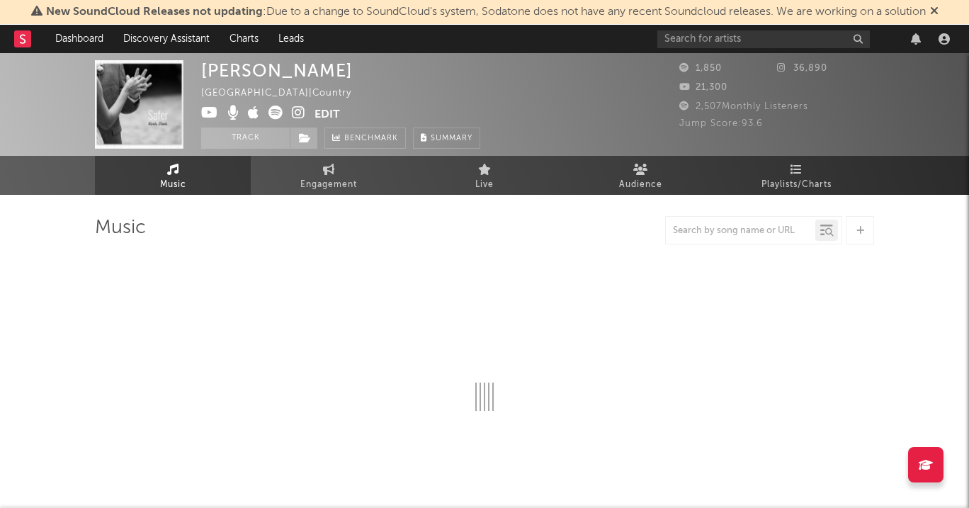
select select "1w"
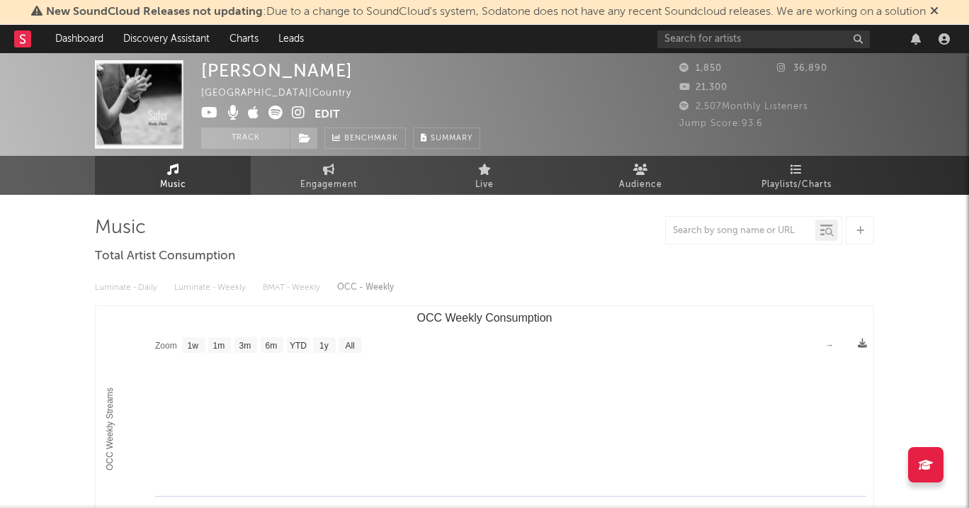
click at [292, 111] on icon at bounding box center [298, 113] width 13 height 14
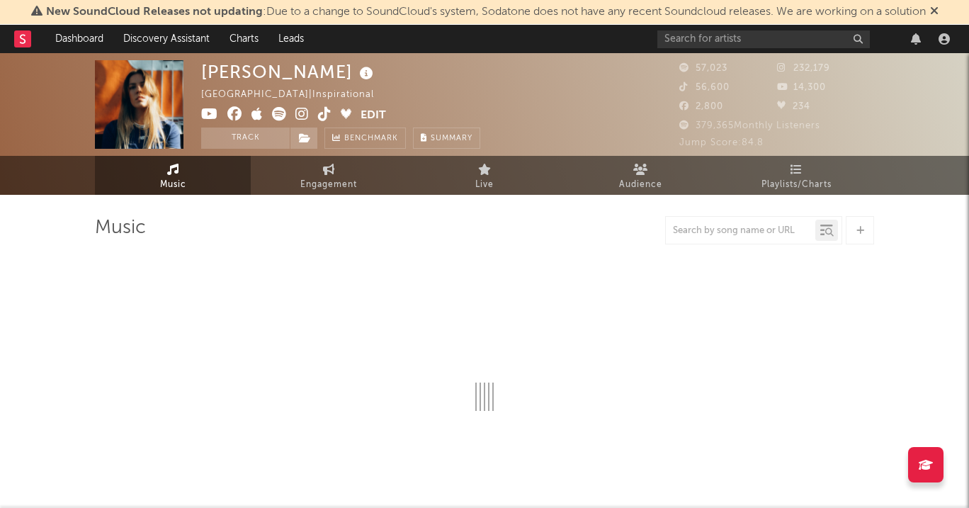
select select "6m"
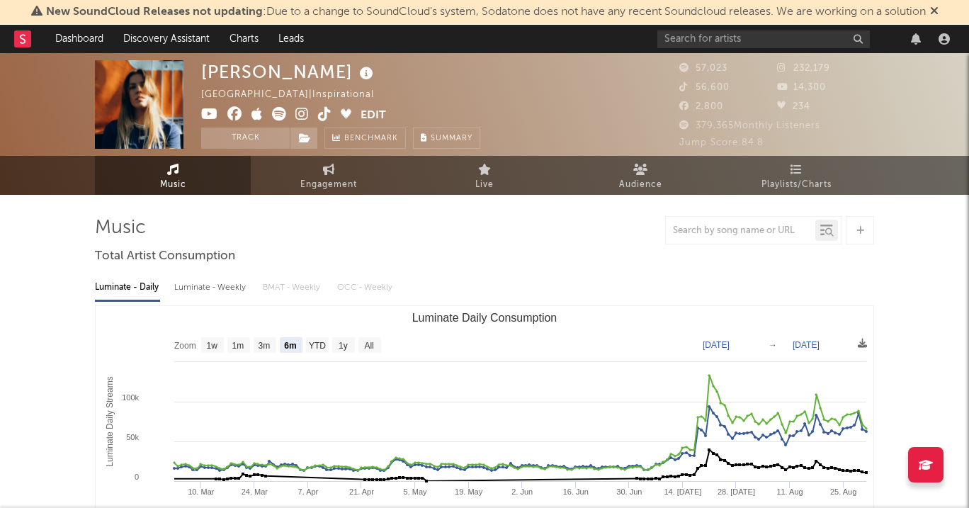
click at [299, 115] on icon at bounding box center [301, 114] width 13 height 14
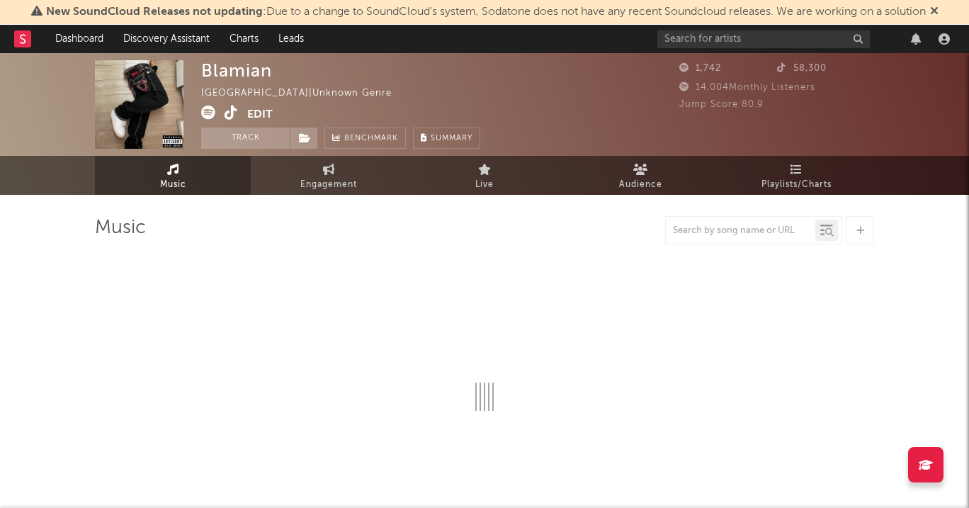
select select "1w"
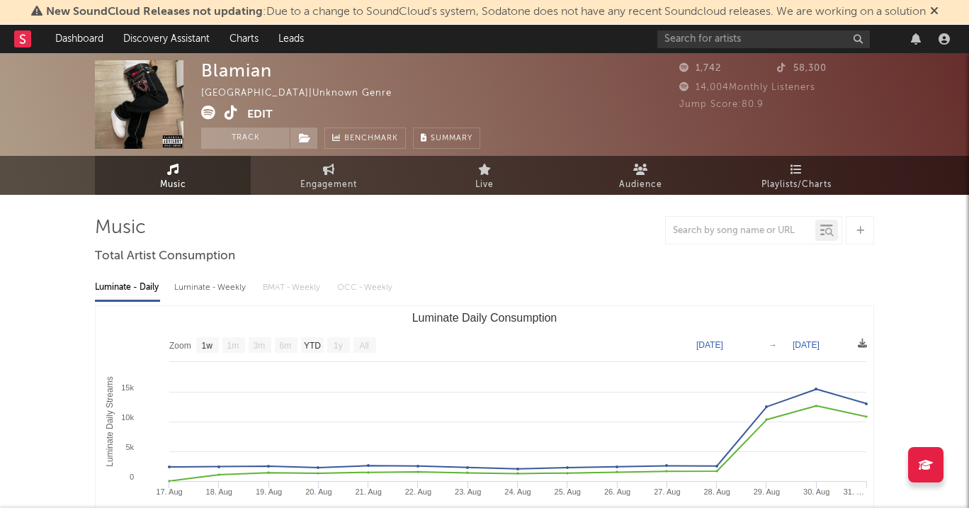
click at [232, 110] on icon at bounding box center [230, 113] width 13 height 14
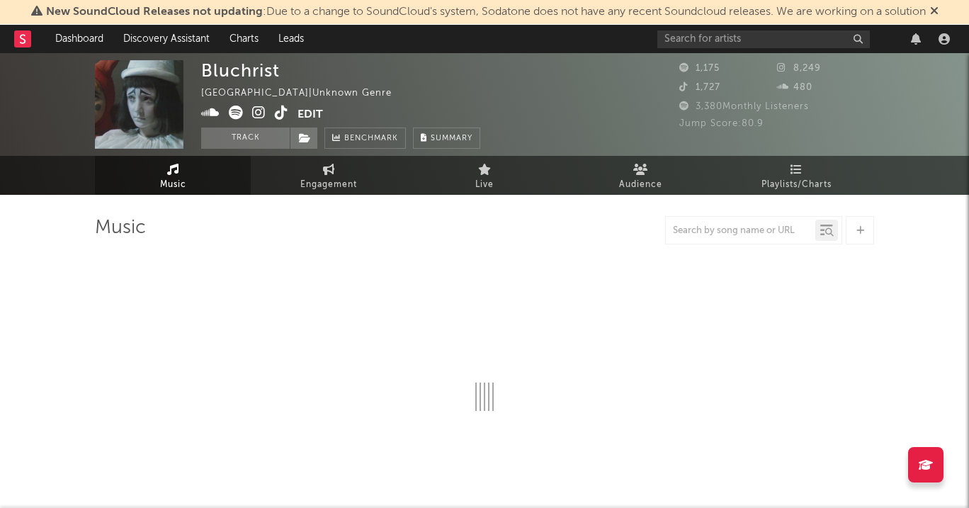
select select "1w"
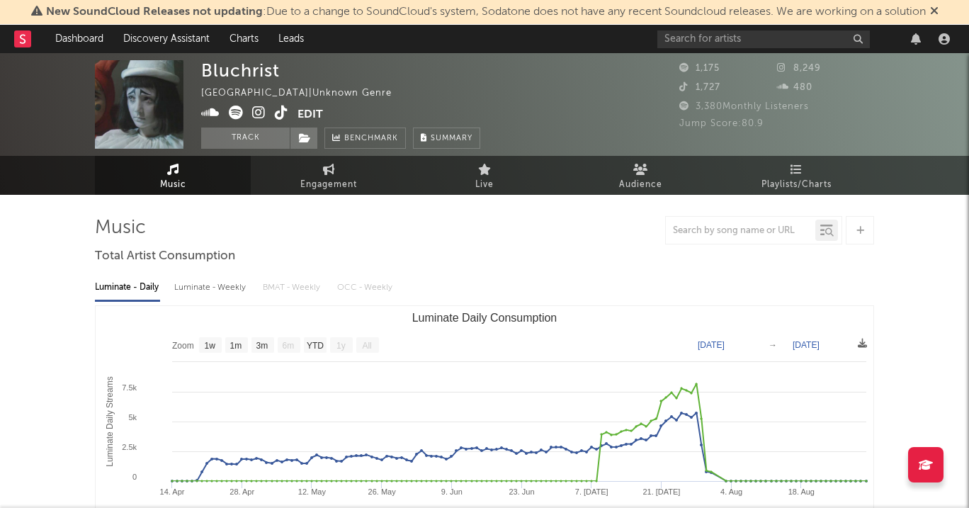
click at [261, 108] on icon at bounding box center [258, 113] width 13 height 14
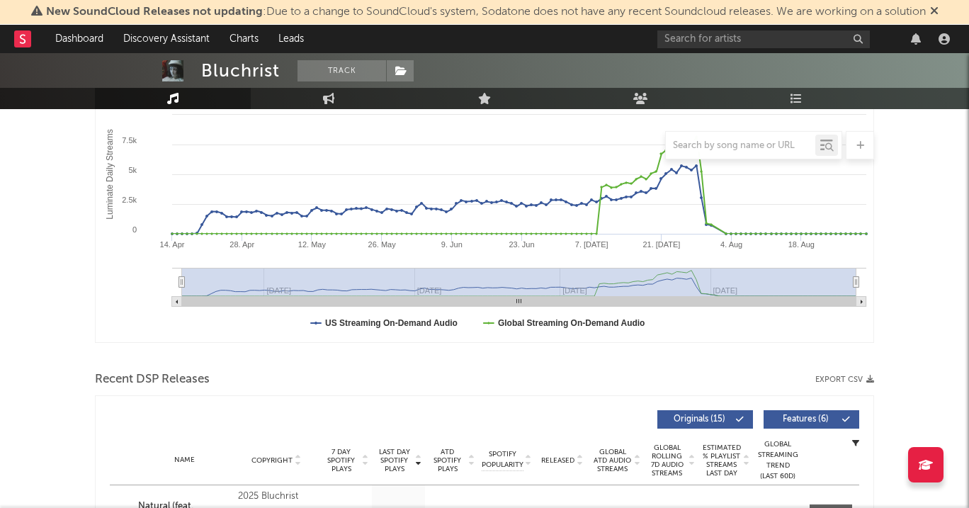
scroll to position [249, 0]
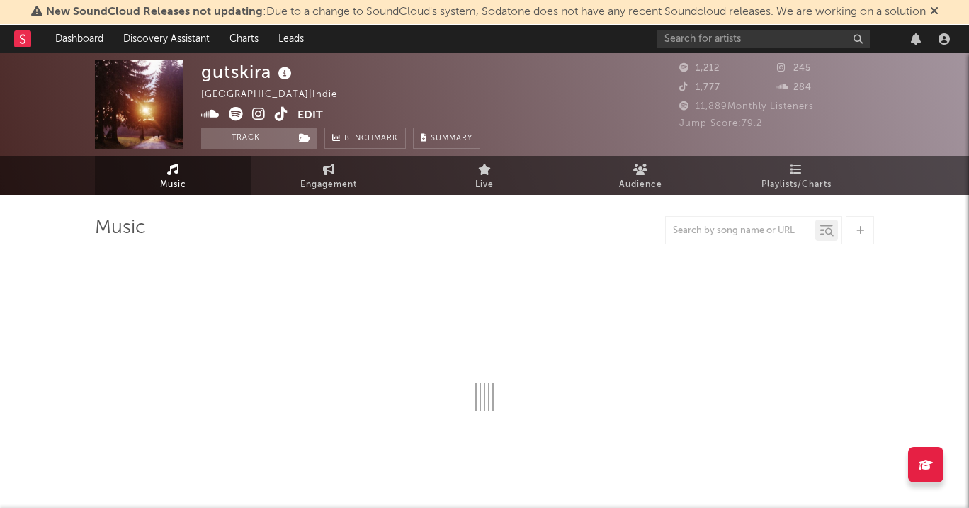
select select "6m"
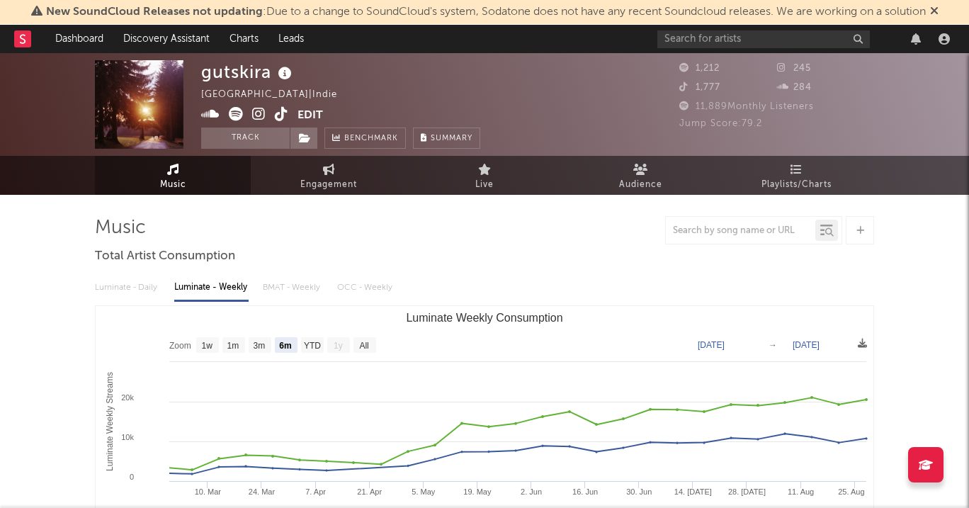
click at [251, 114] on span at bounding box center [249, 116] width 96 height 18
click at [257, 114] on icon at bounding box center [258, 114] width 13 height 14
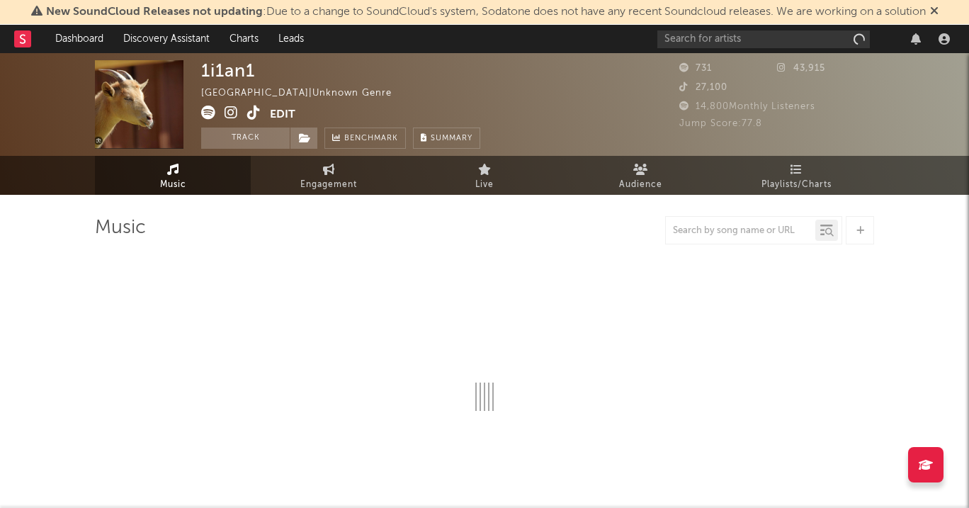
select select "1w"
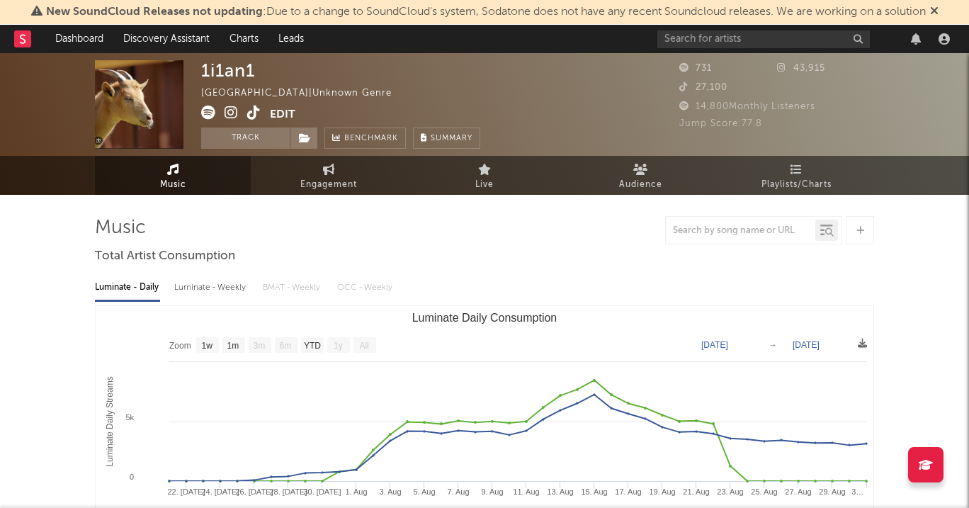
click at [230, 112] on icon at bounding box center [230, 113] width 13 height 14
click at [207, 112] on icon at bounding box center [208, 113] width 14 height 14
click at [256, 113] on icon at bounding box center [253, 113] width 13 height 14
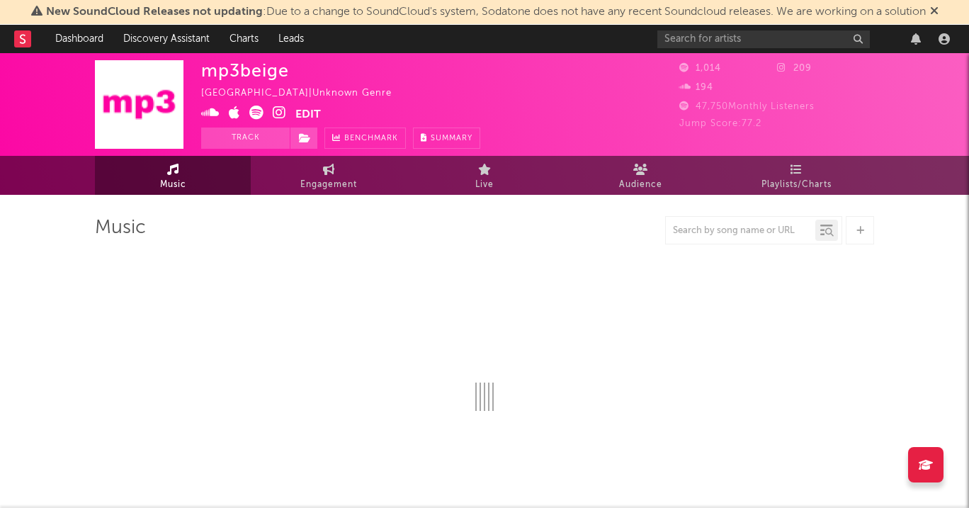
select select "1w"
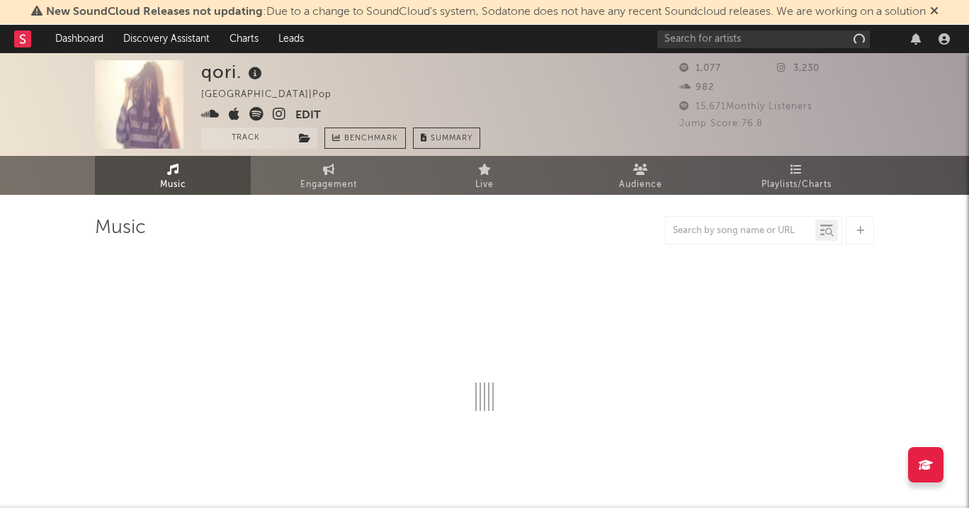
select select "1w"
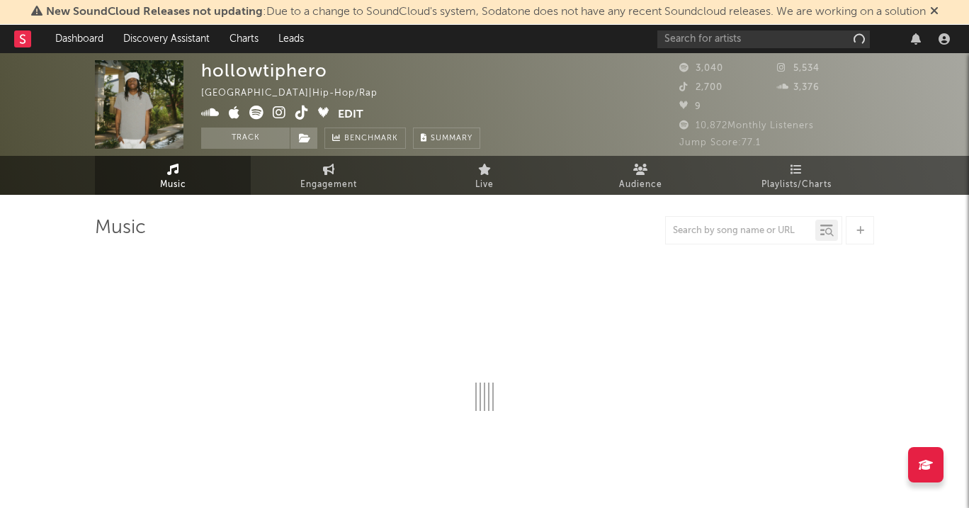
select select "6m"
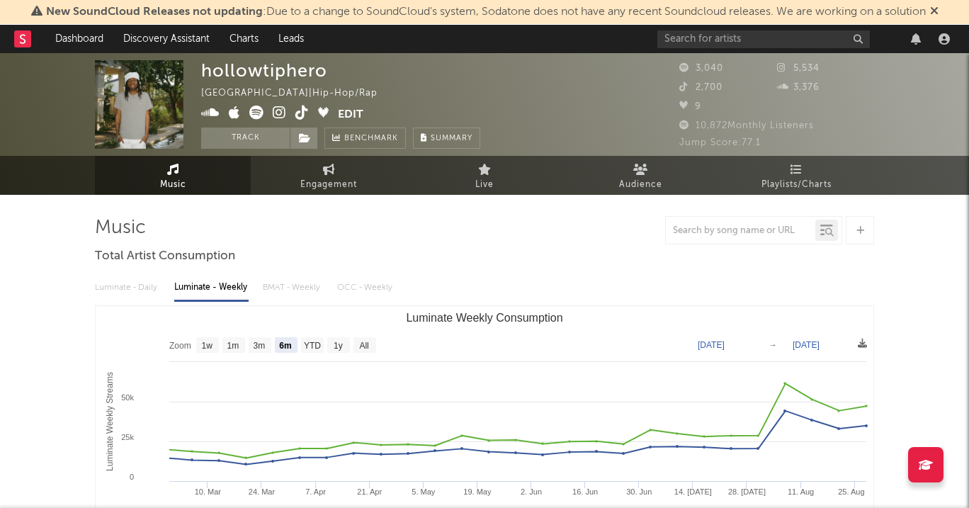
click at [280, 115] on icon at bounding box center [279, 113] width 13 height 14
click at [295, 113] on icon at bounding box center [301, 113] width 13 height 14
click at [285, 115] on icon at bounding box center [279, 113] width 13 height 14
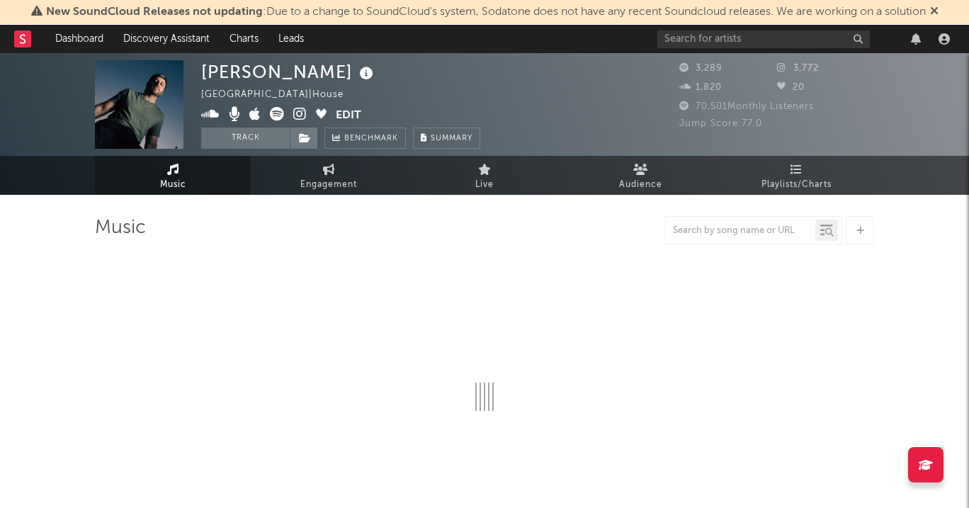
select select "6m"
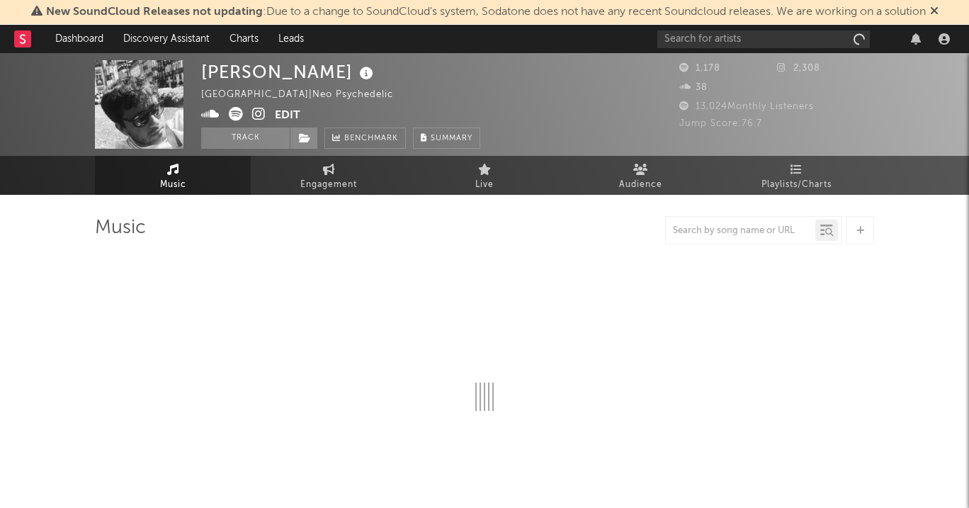
select select "6m"
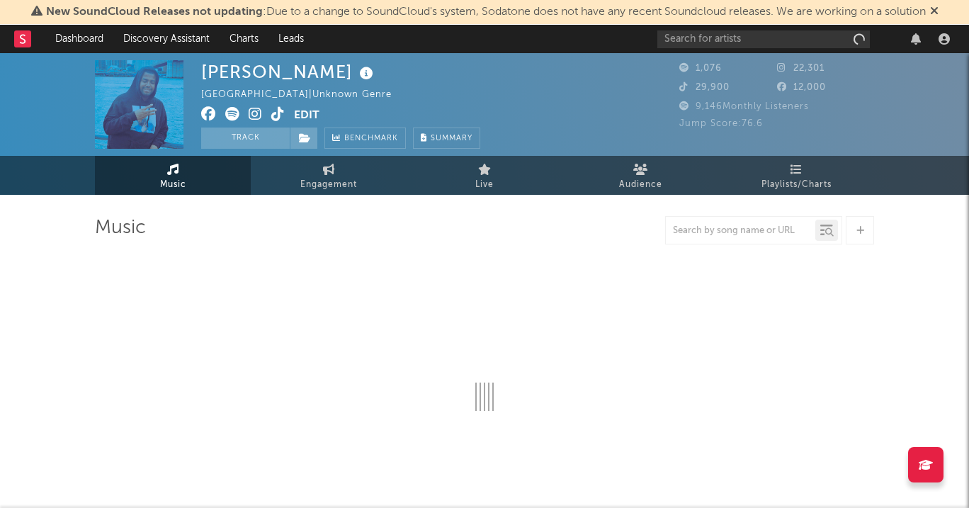
select select "1w"
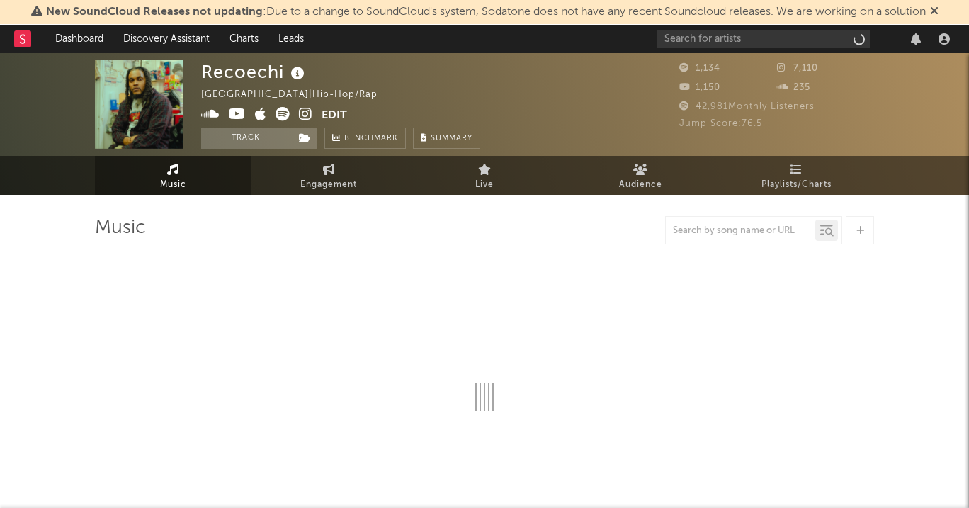
select select "1w"
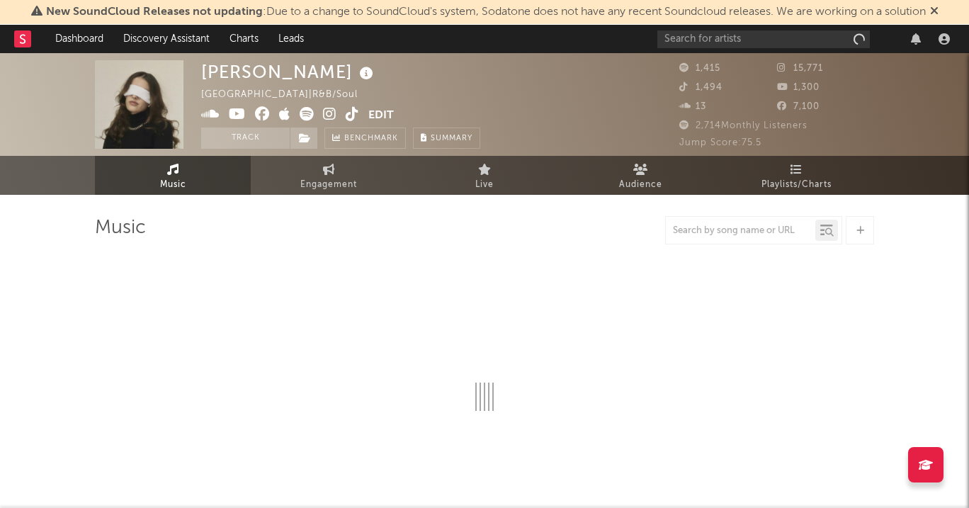
select select "1w"
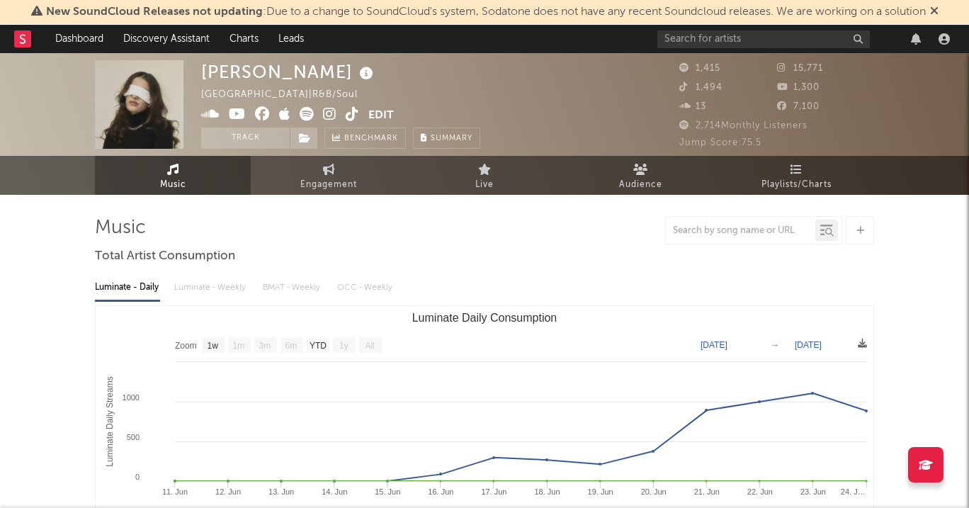
click at [328, 118] on icon at bounding box center [329, 114] width 13 height 14
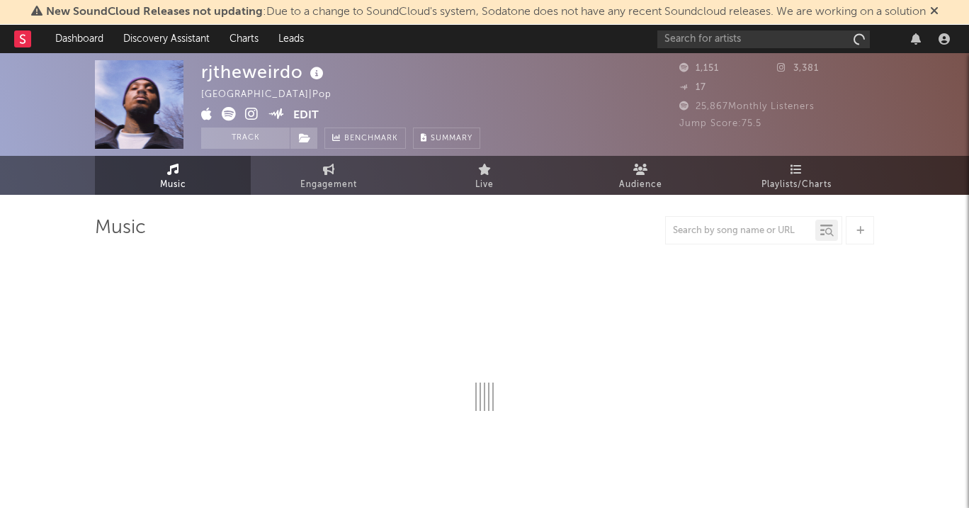
select select "1w"
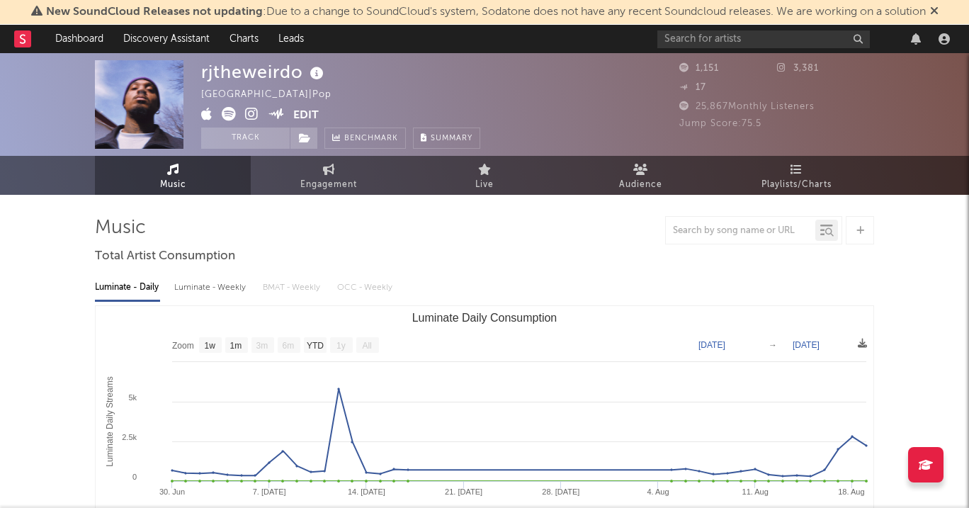
click at [249, 120] on icon at bounding box center [251, 114] width 13 height 14
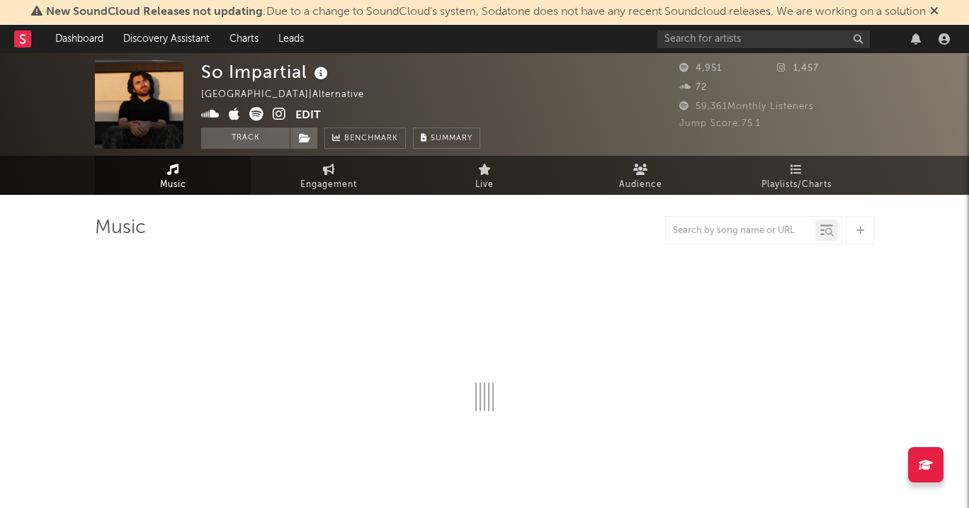
select select "6m"
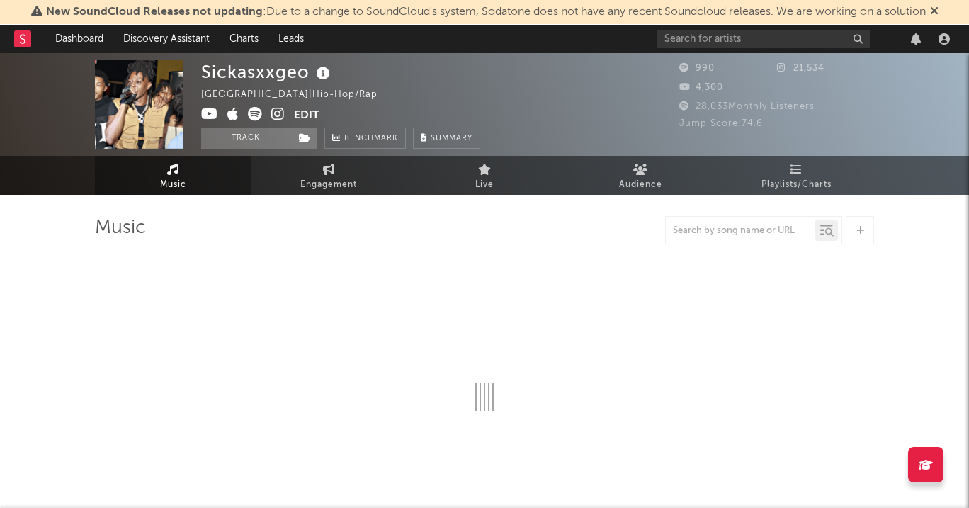
select select "6m"
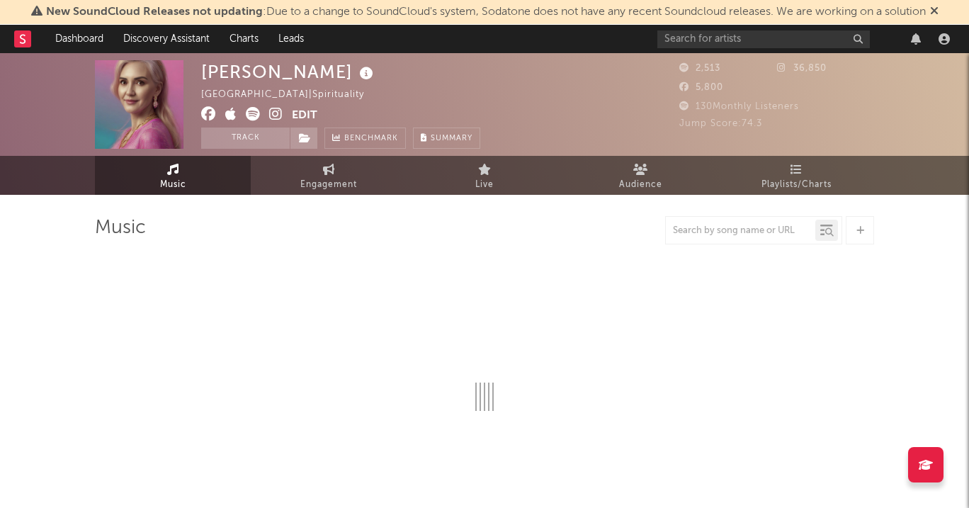
select select "1w"
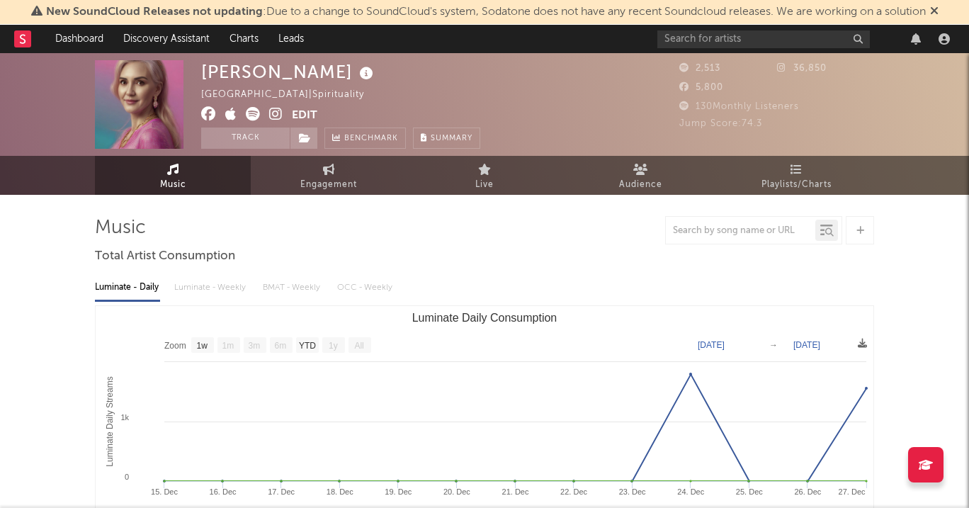
click at [276, 118] on icon at bounding box center [275, 114] width 13 height 14
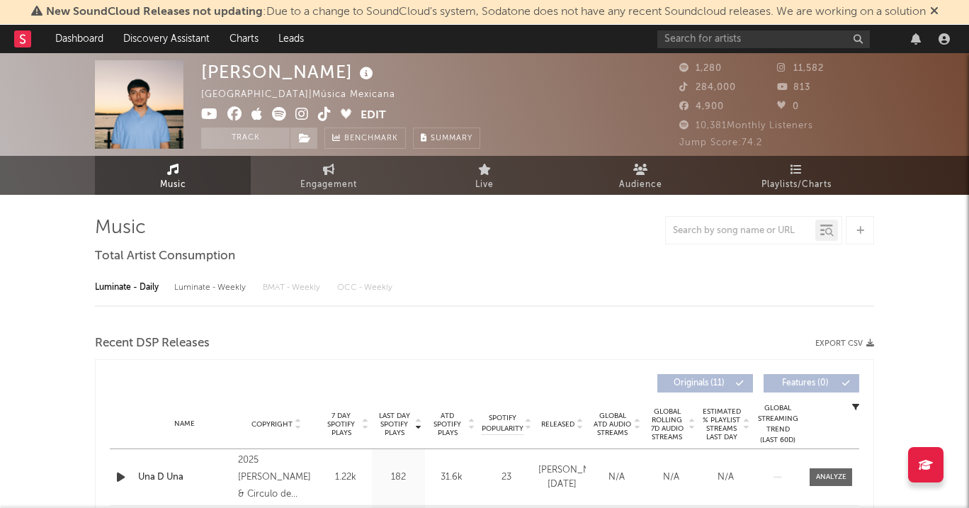
select select "1w"
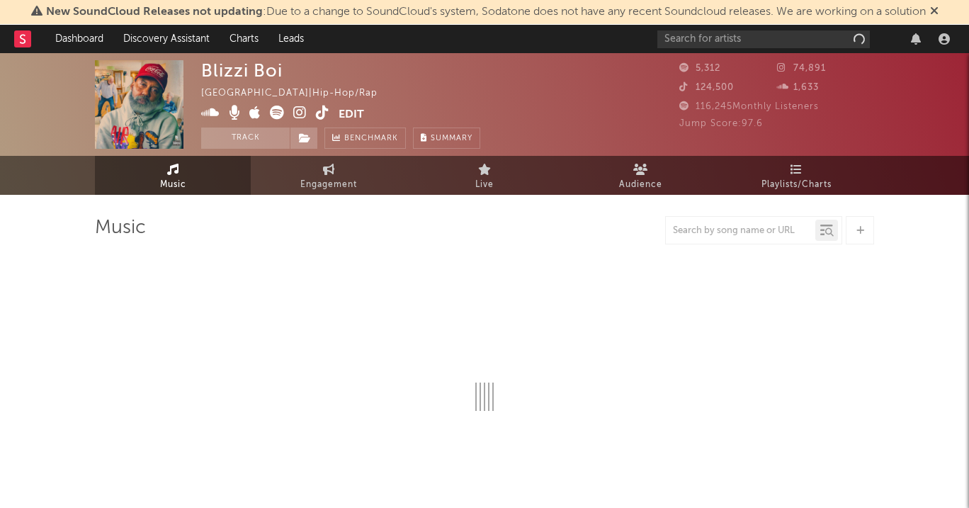
select select "1w"
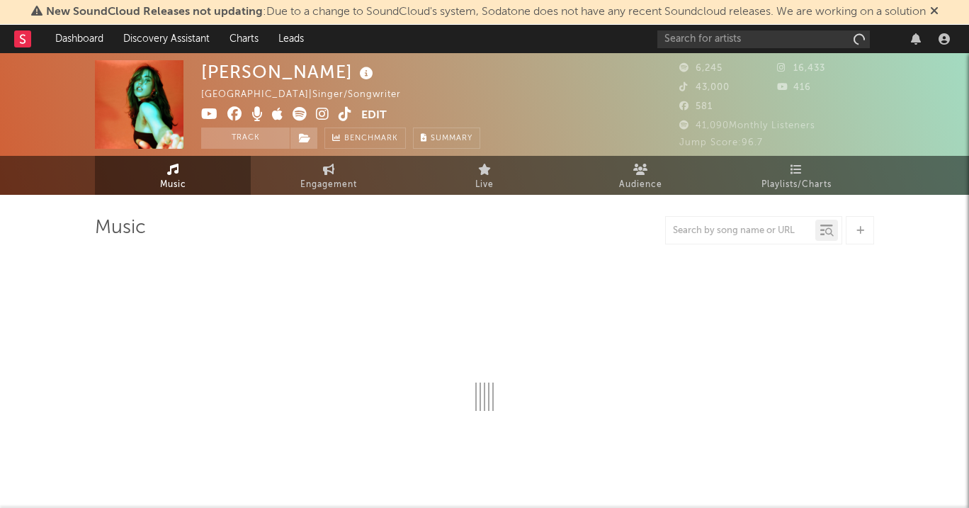
select select "6m"
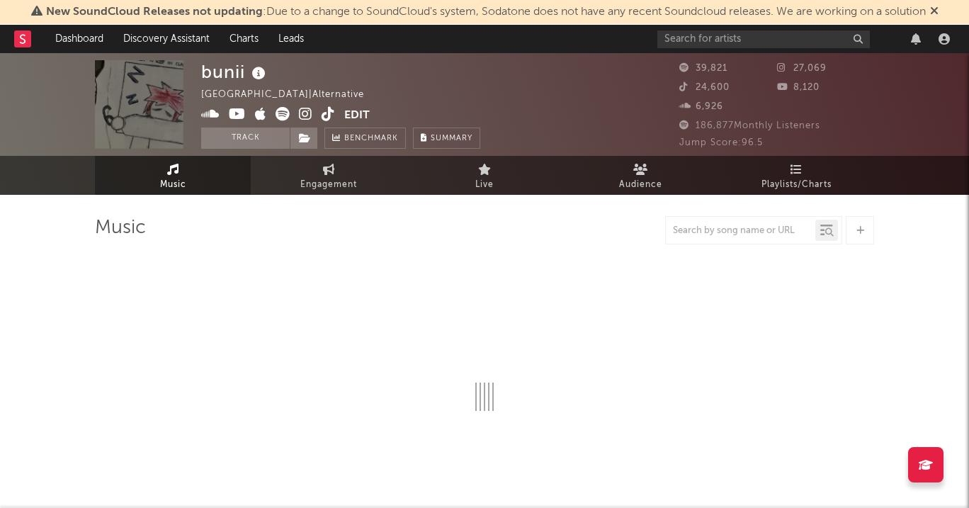
select select "6m"
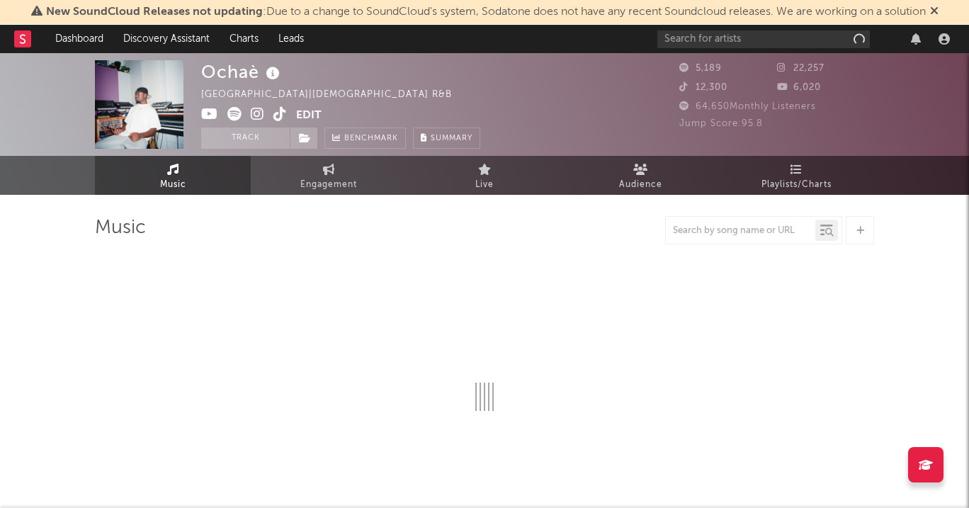
select select "1w"
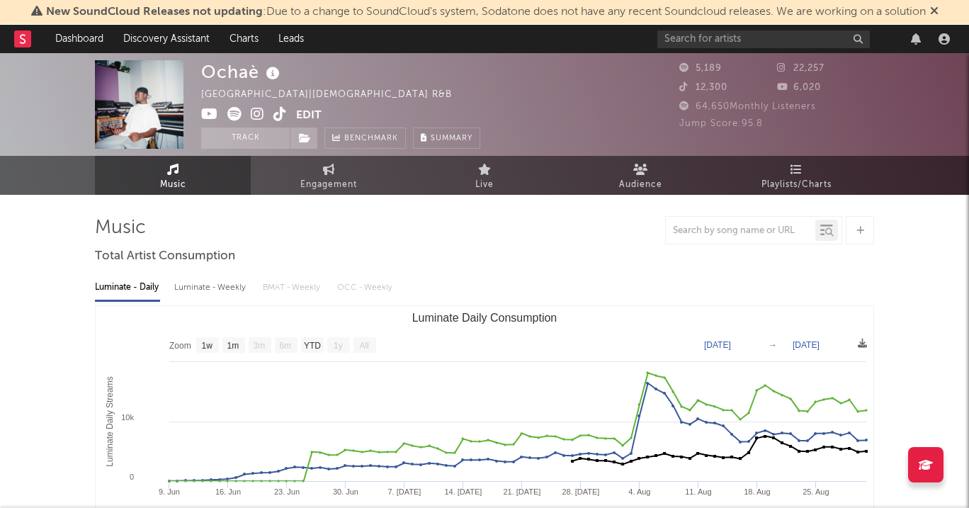
click at [256, 111] on icon at bounding box center [257, 114] width 13 height 14
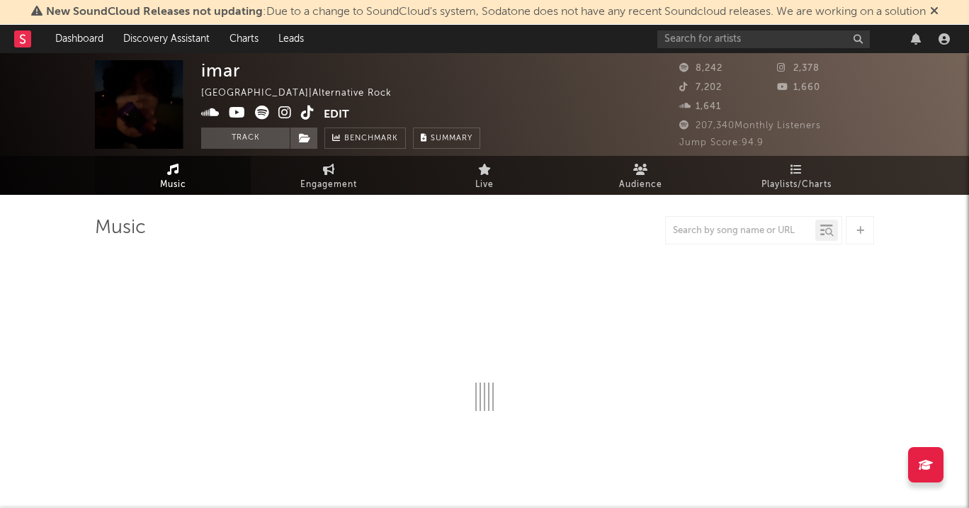
select select "6m"
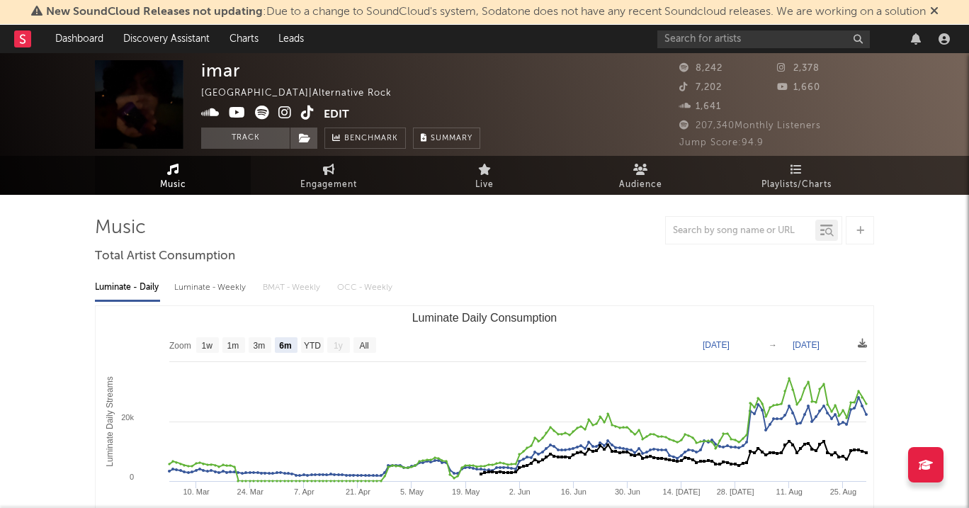
click at [285, 113] on icon at bounding box center [284, 113] width 13 height 14
click at [257, 117] on icon at bounding box center [262, 113] width 14 height 14
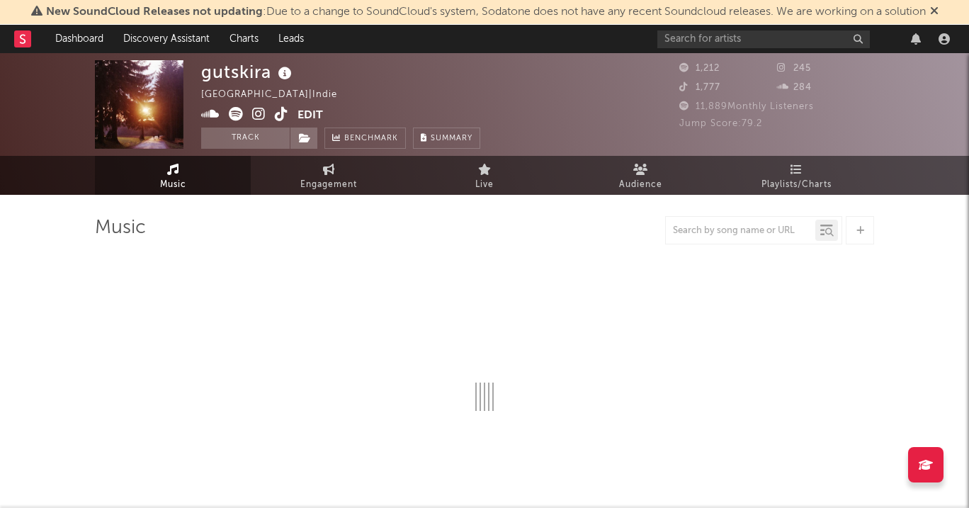
select select "6m"
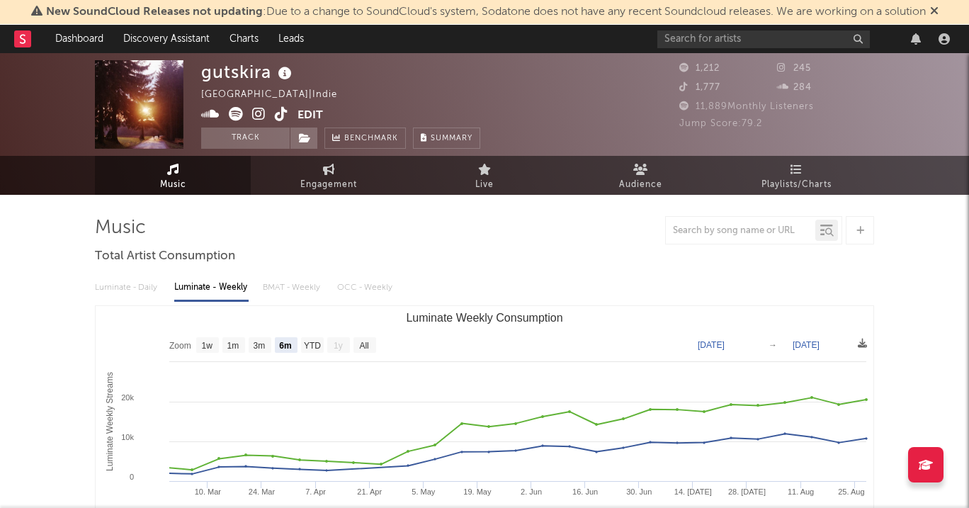
click at [261, 118] on icon at bounding box center [258, 114] width 13 height 14
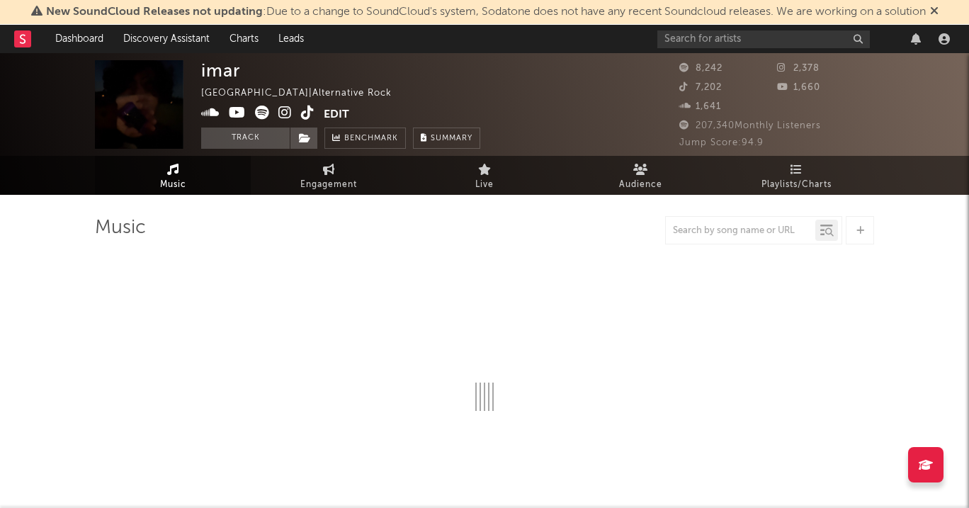
click at [277, 113] on span at bounding box center [262, 115] width 123 height 18
select select "6m"
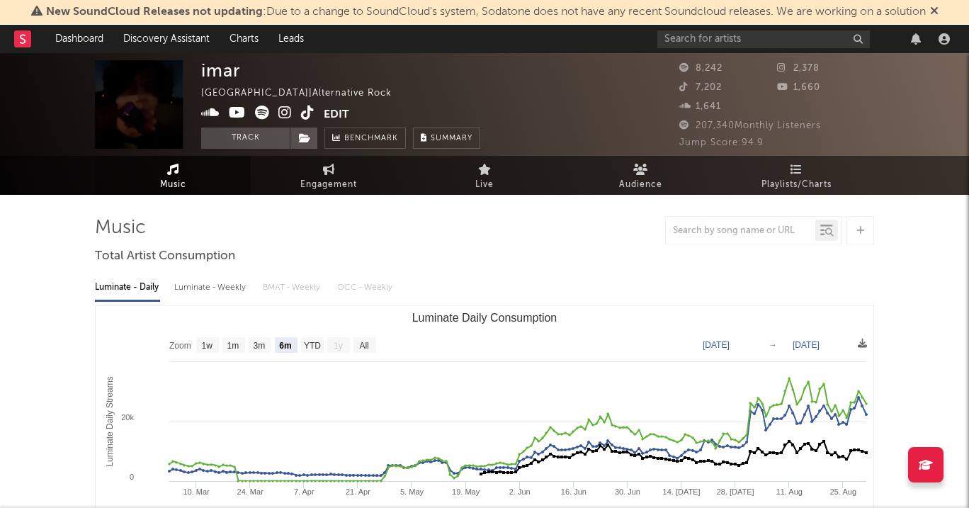
click at [284, 113] on icon at bounding box center [284, 113] width 13 height 14
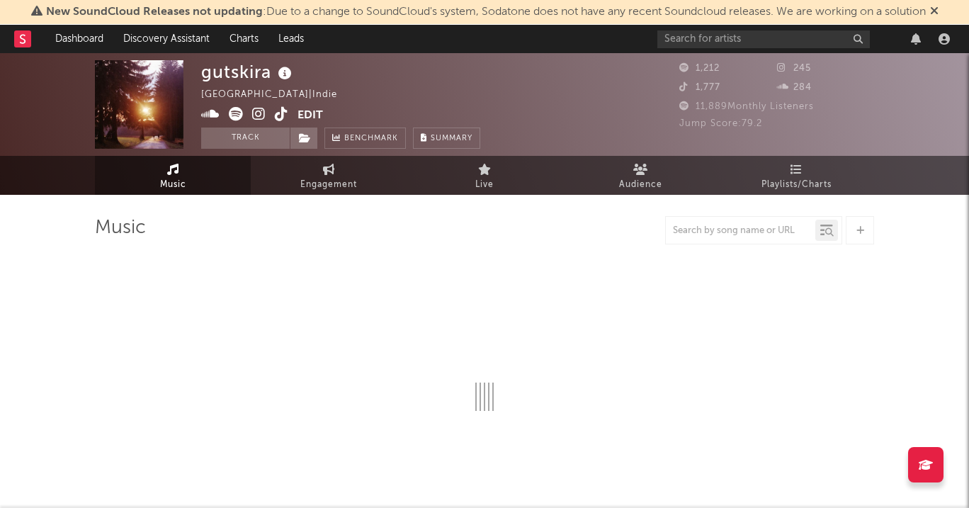
select select "6m"
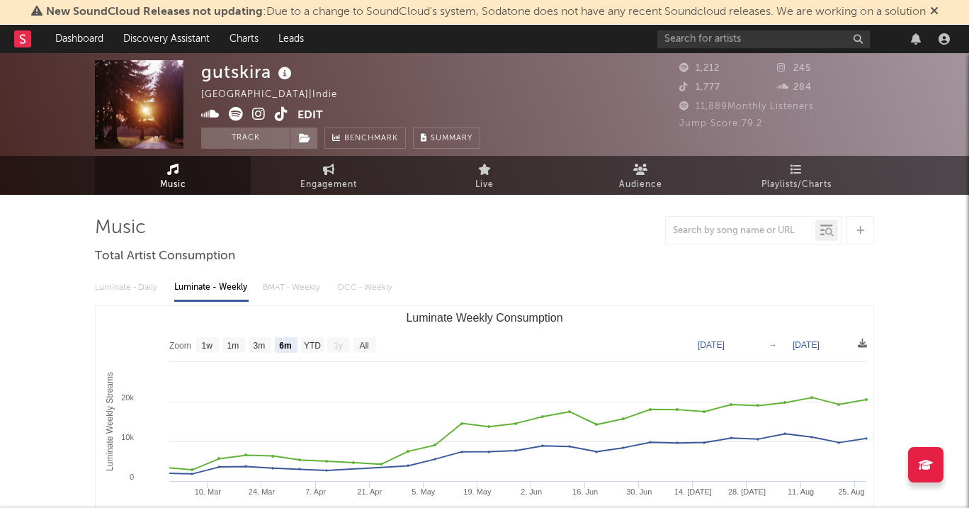
click at [238, 112] on icon at bounding box center [236, 114] width 14 height 14
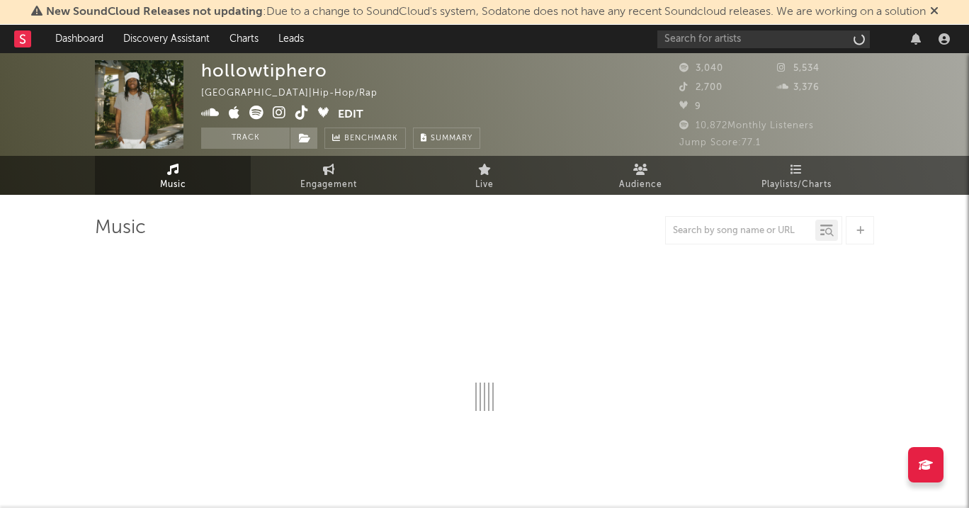
click at [283, 114] on icon at bounding box center [279, 113] width 13 height 14
select select "6m"
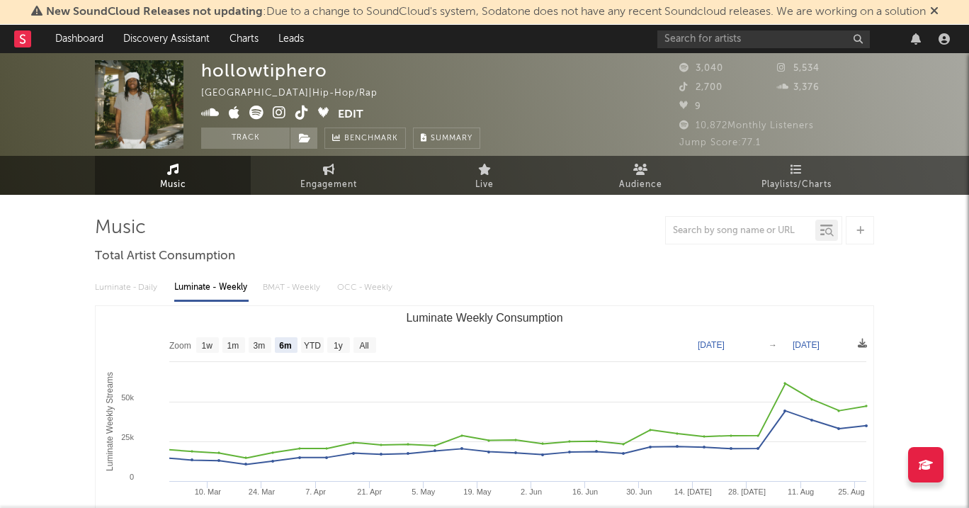
click at [277, 111] on icon at bounding box center [279, 113] width 13 height 14
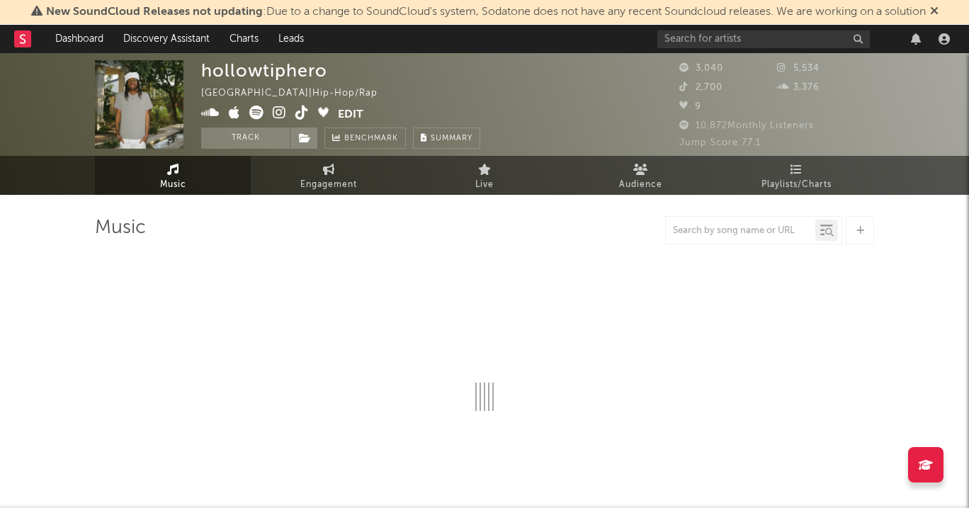
select select "6m"
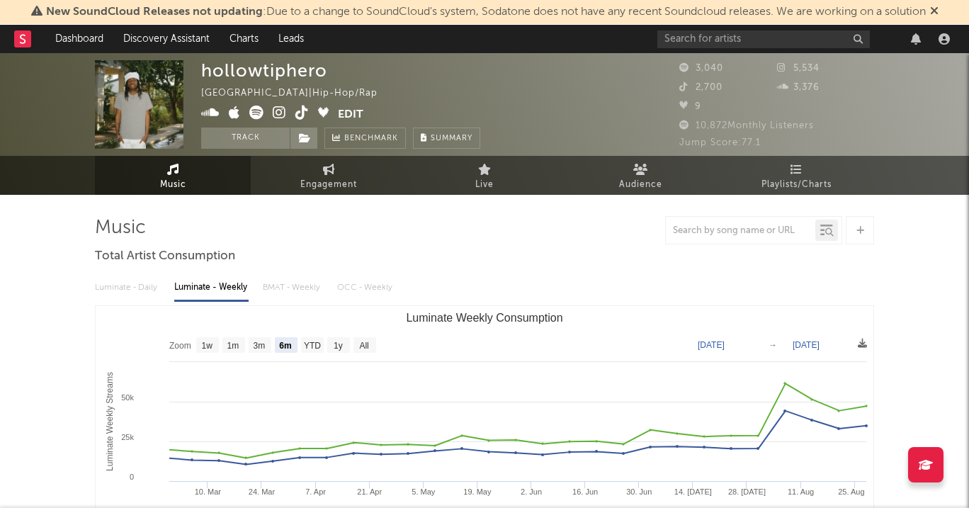
click at [280, 108] on icon at bounding box center [279, 113] width 13 height 14
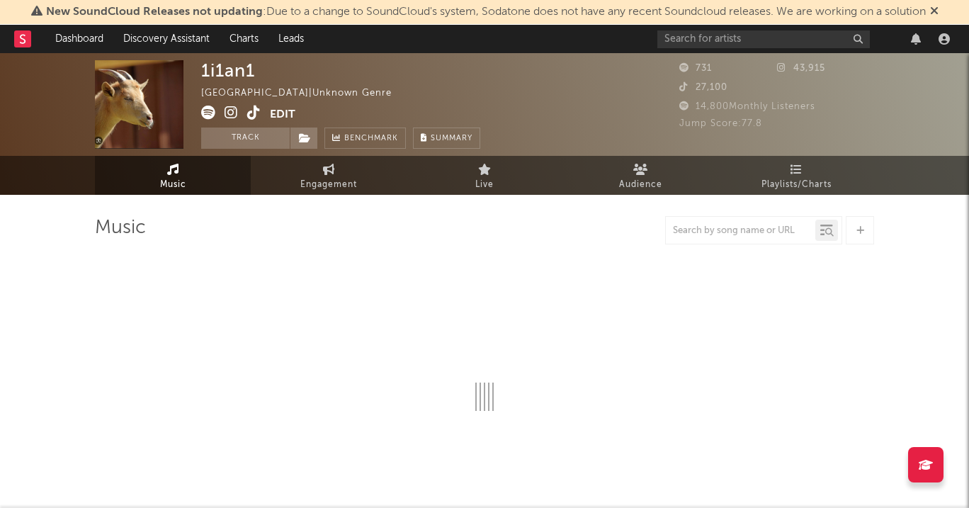
select select "1w"
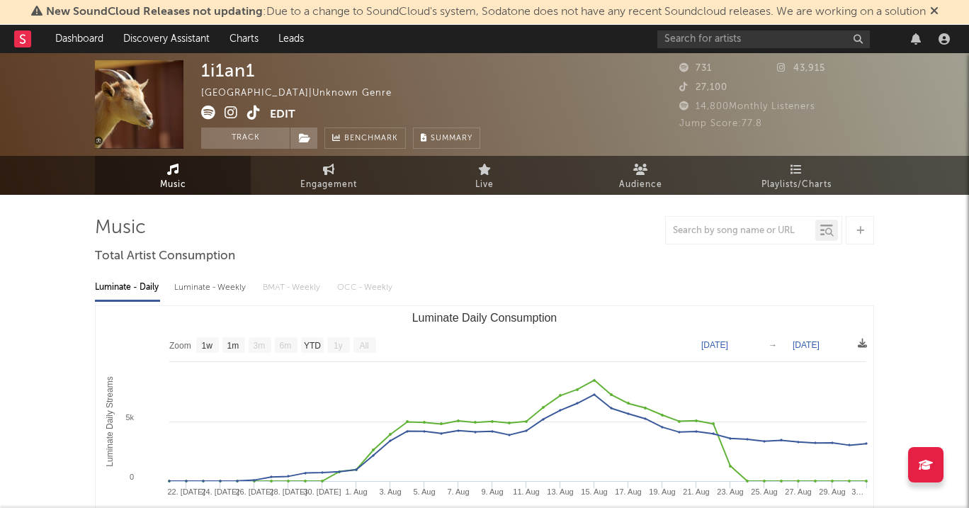
click at [232, 109] on icon at bounding box center [230, 113] width 13 height 14
click at [234, 110] on icon at bounding box center [230, 113] width 13 height 14
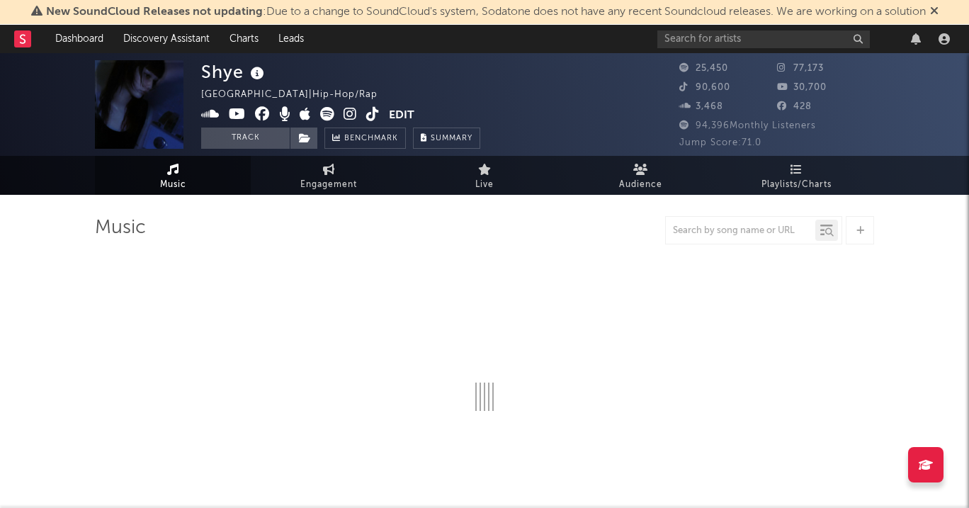
select select "6m"
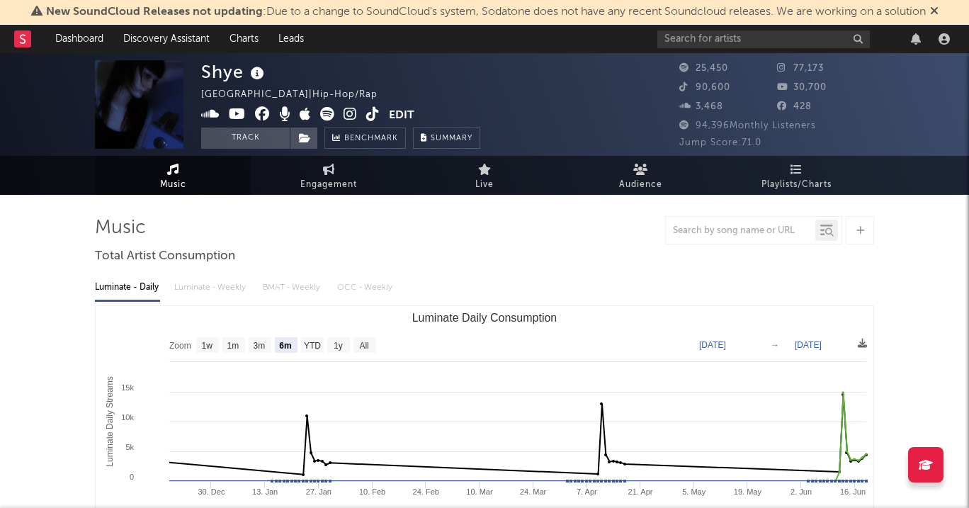
click at [341, 117] on span at bounding box center [295, 116] width 188 height 18
click at [346, 117] on icon at bounding box center [349, 114] width 13 height 14
